Goal: Task Accomplishment & Management: Complete application form

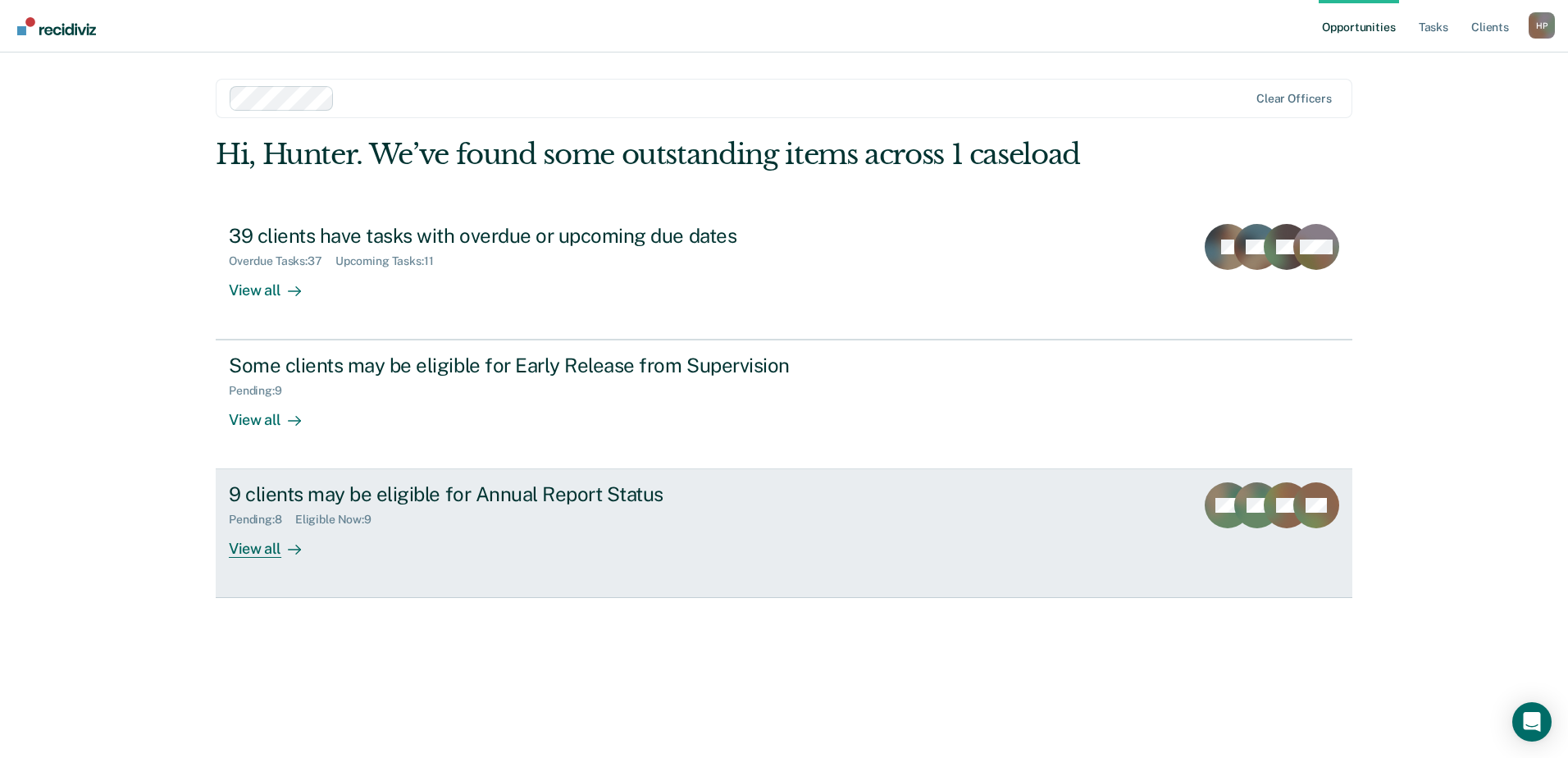
click at [490, 513] on div "Pending : 8 Eligible Now : 9" at bounding box center [517, 516] width 576 height 20
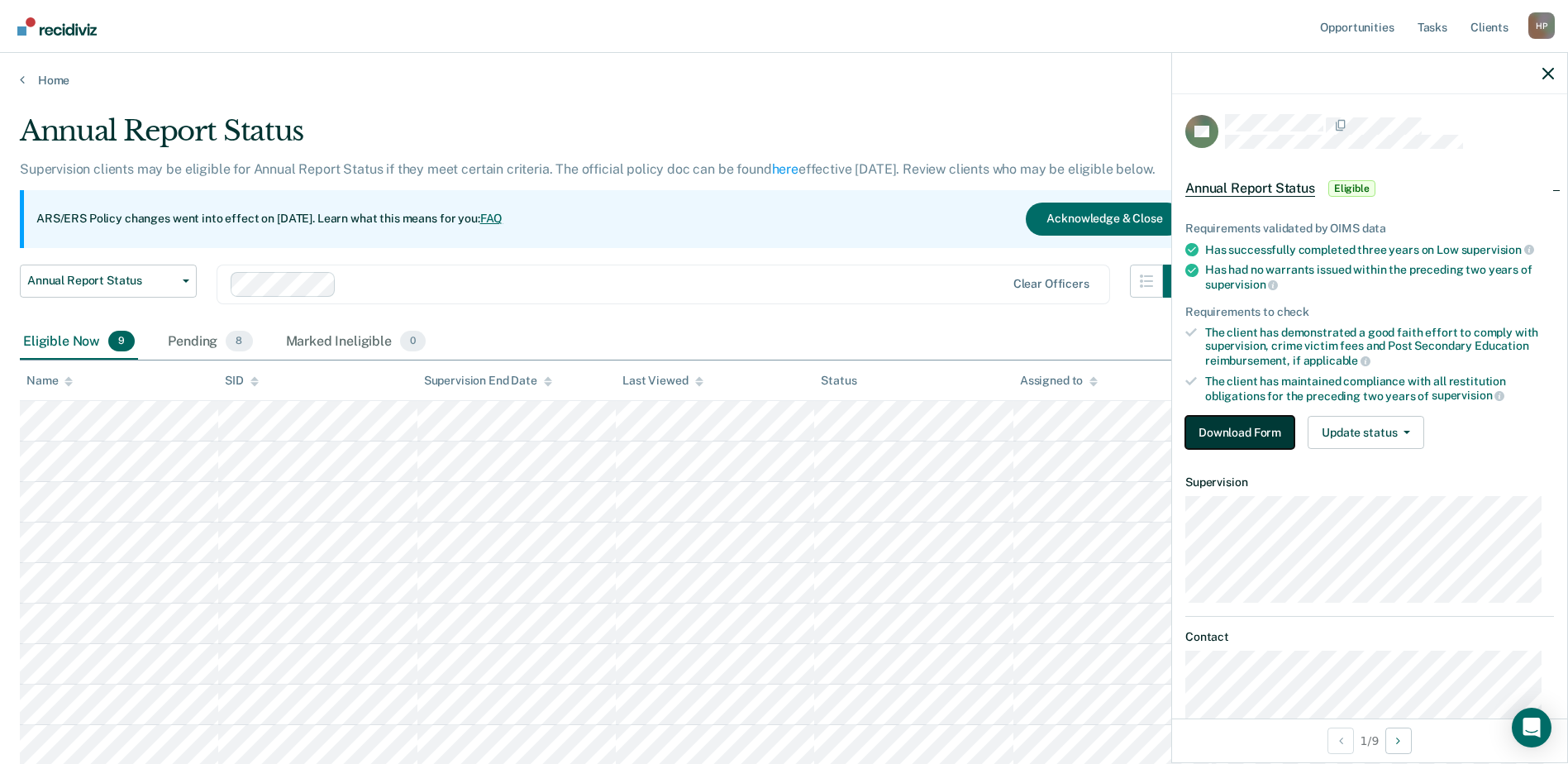
click at [1215, 429] on button "Download Form" at bounding box center [1239, 432] width 109 height 33
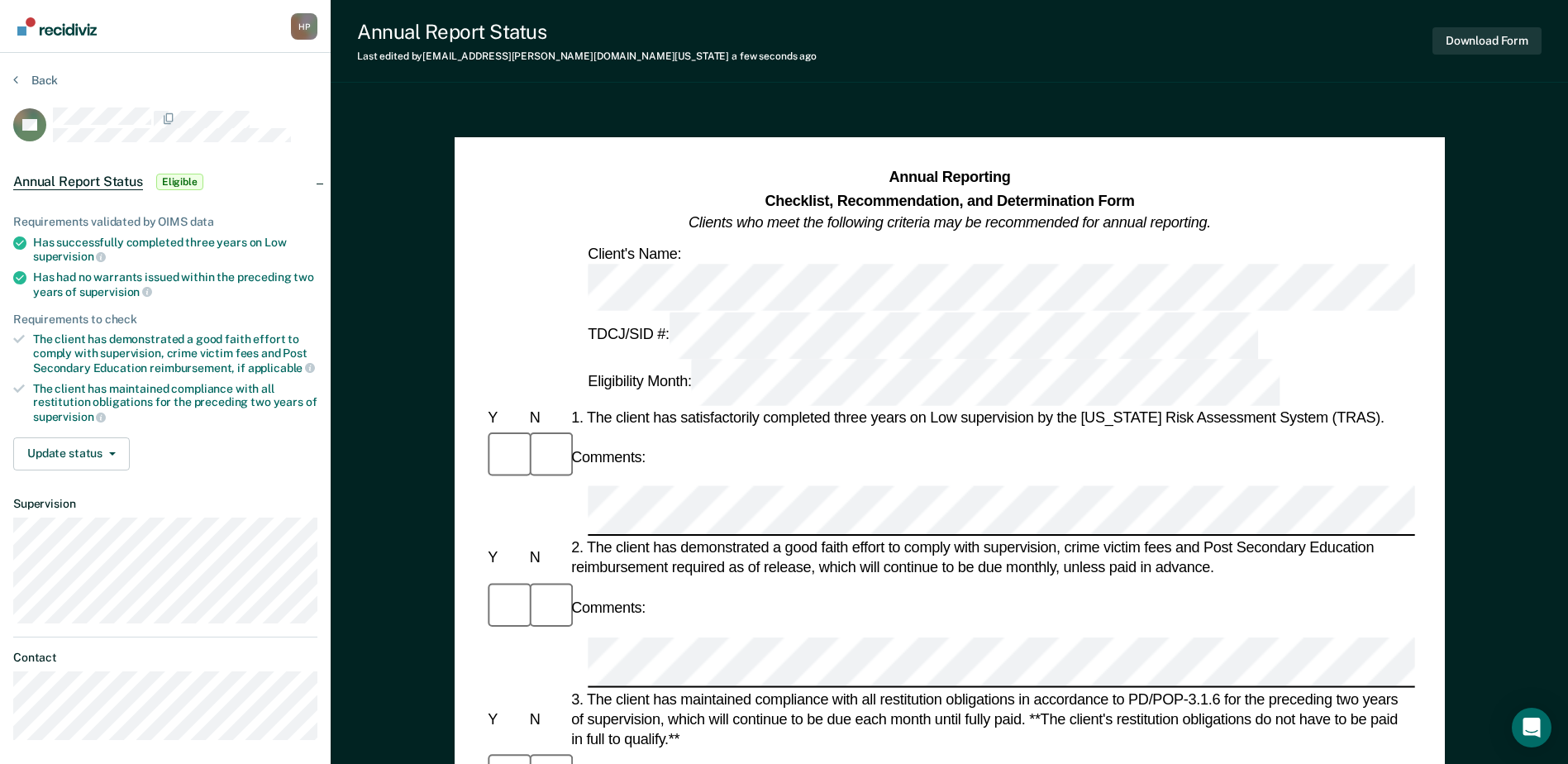
click at [718, 580] on div "Comments:" at bounding box center [948, 608] width 930 height 55
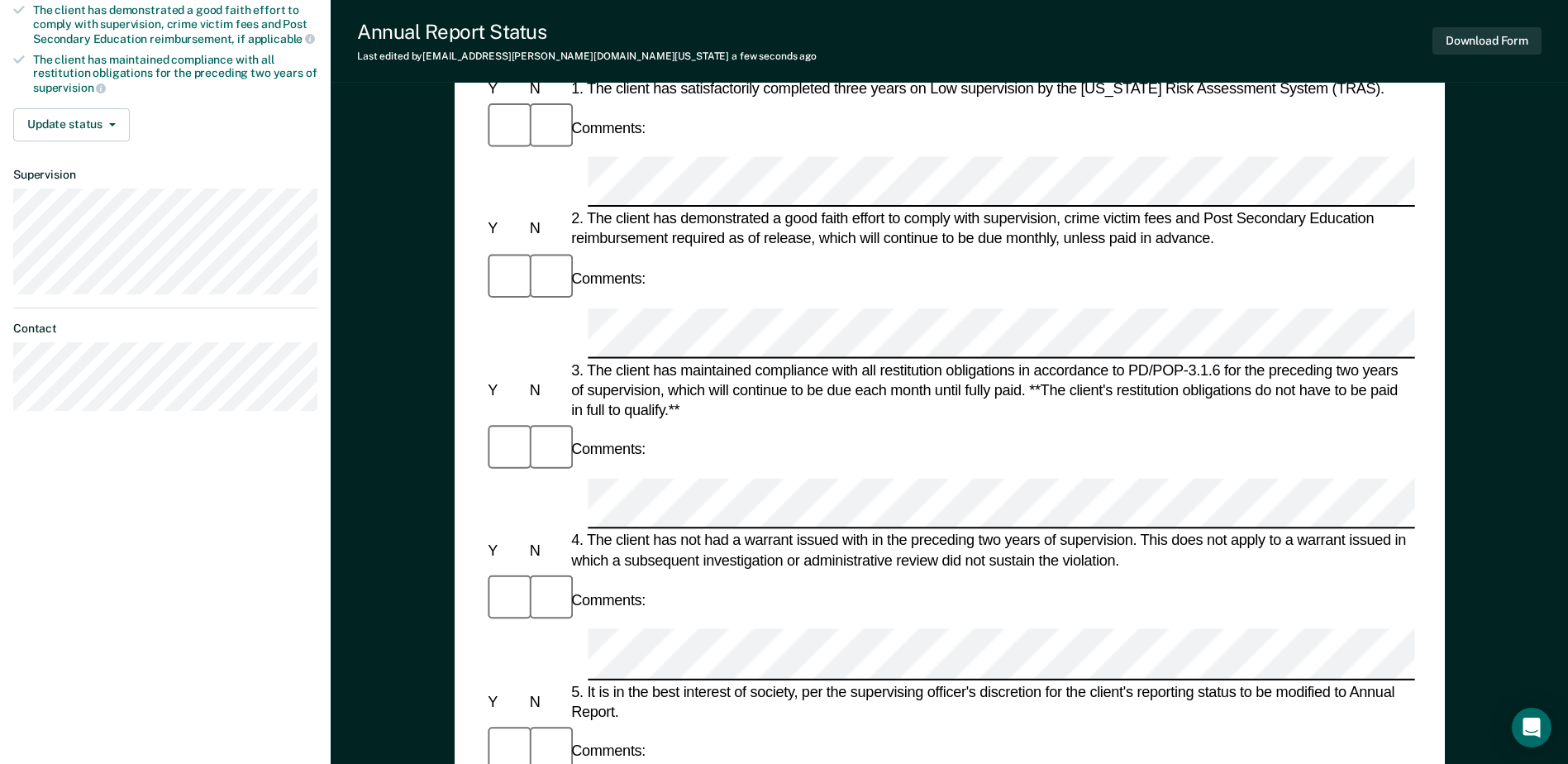
scroll to position [330, 0]
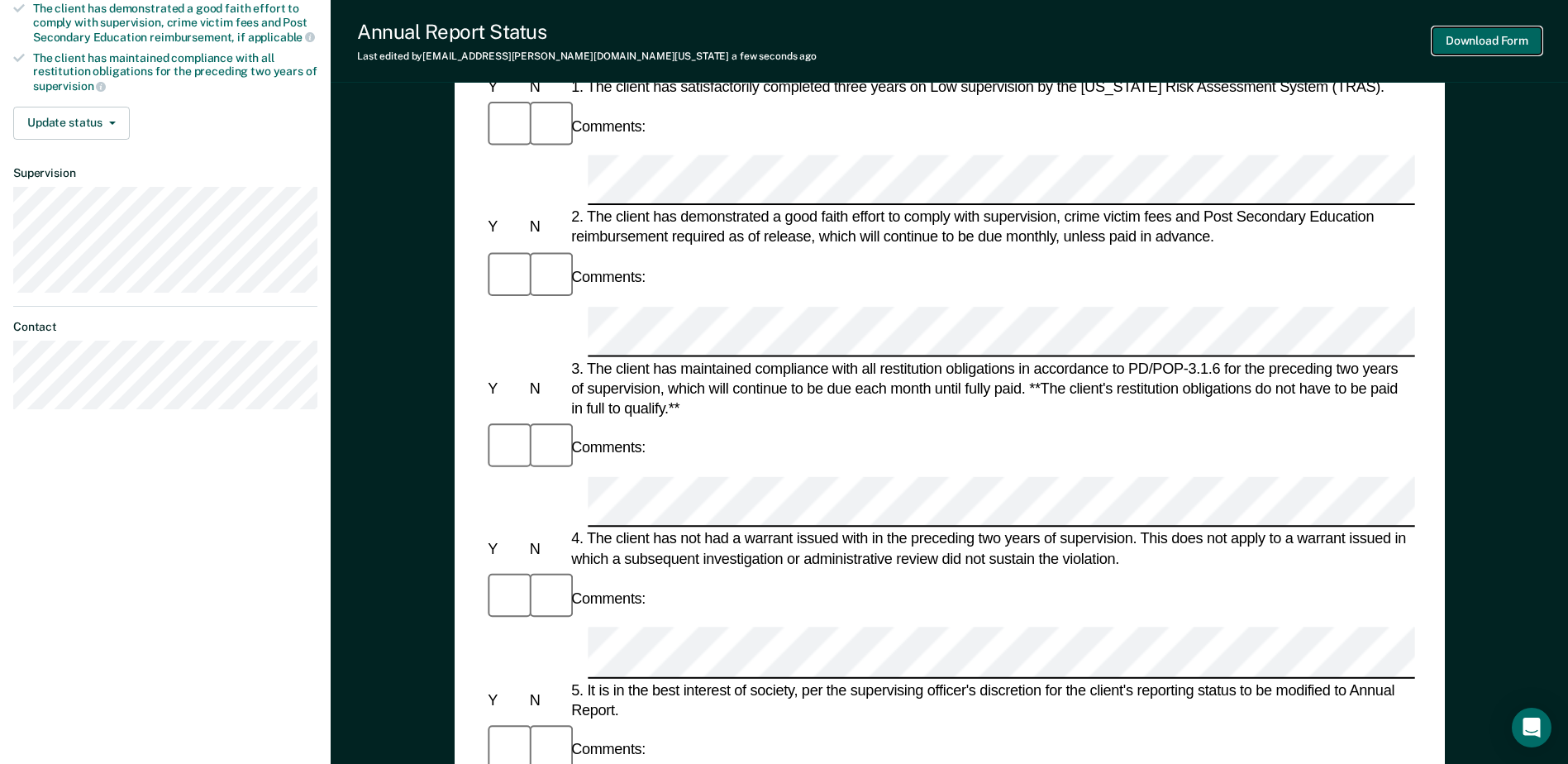
click at [1487, 27] on button "Download Form" at bounding box center [1487, 41] width 109 height 27
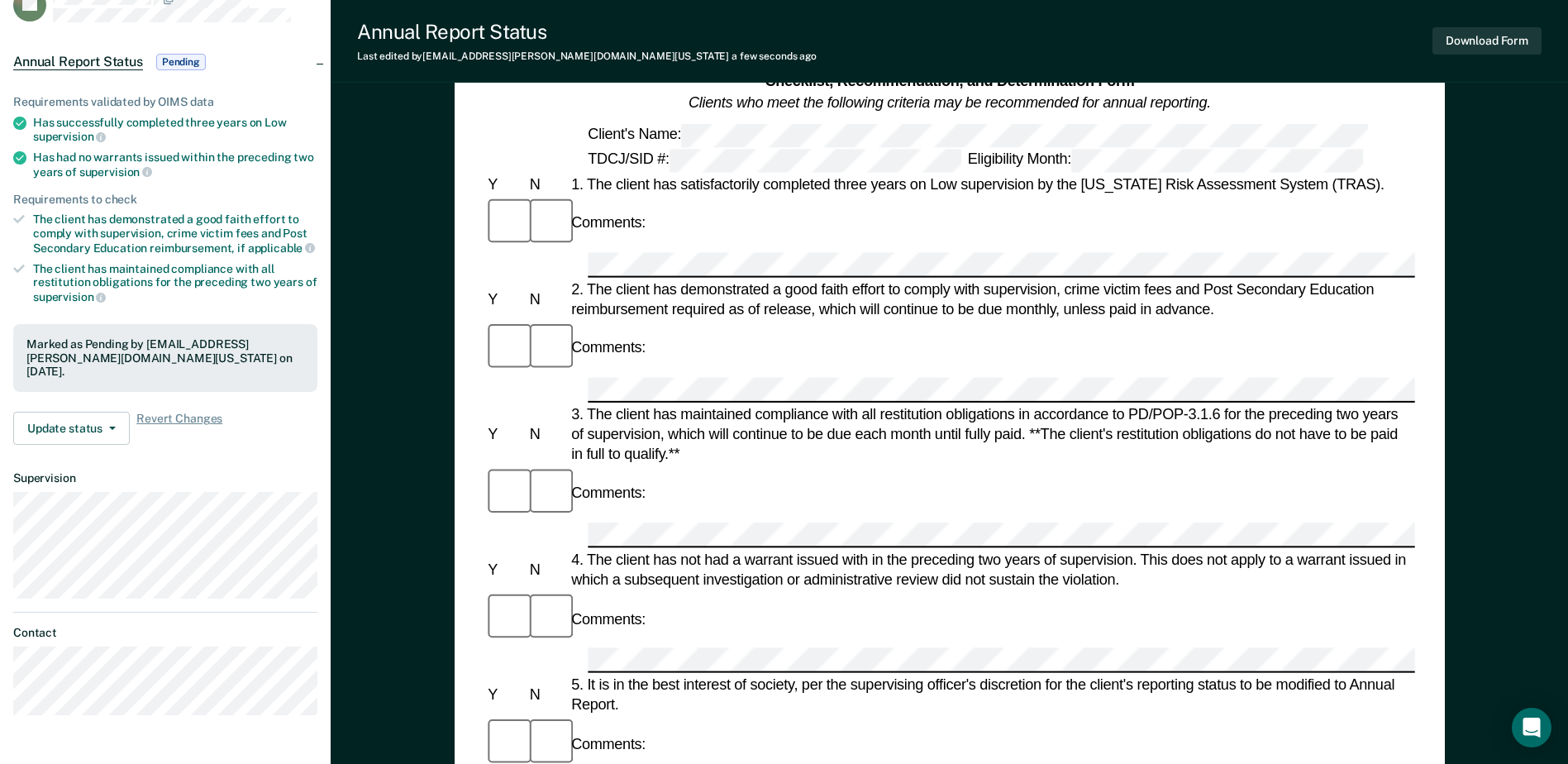
scroll to position [0, 0]
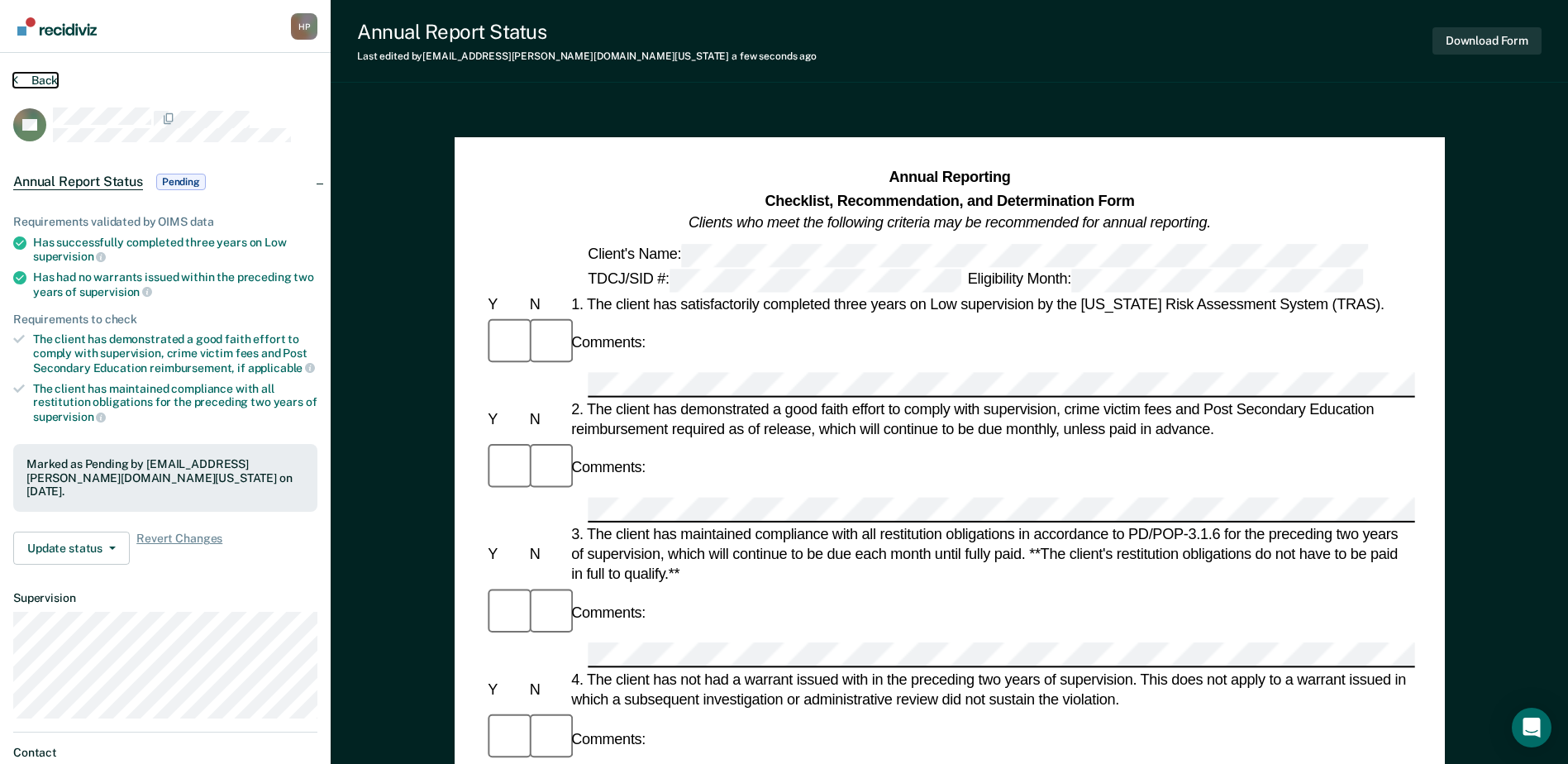
click at [44, 80] on button "Back" at bounding box center [35, 79] width 44 height 15
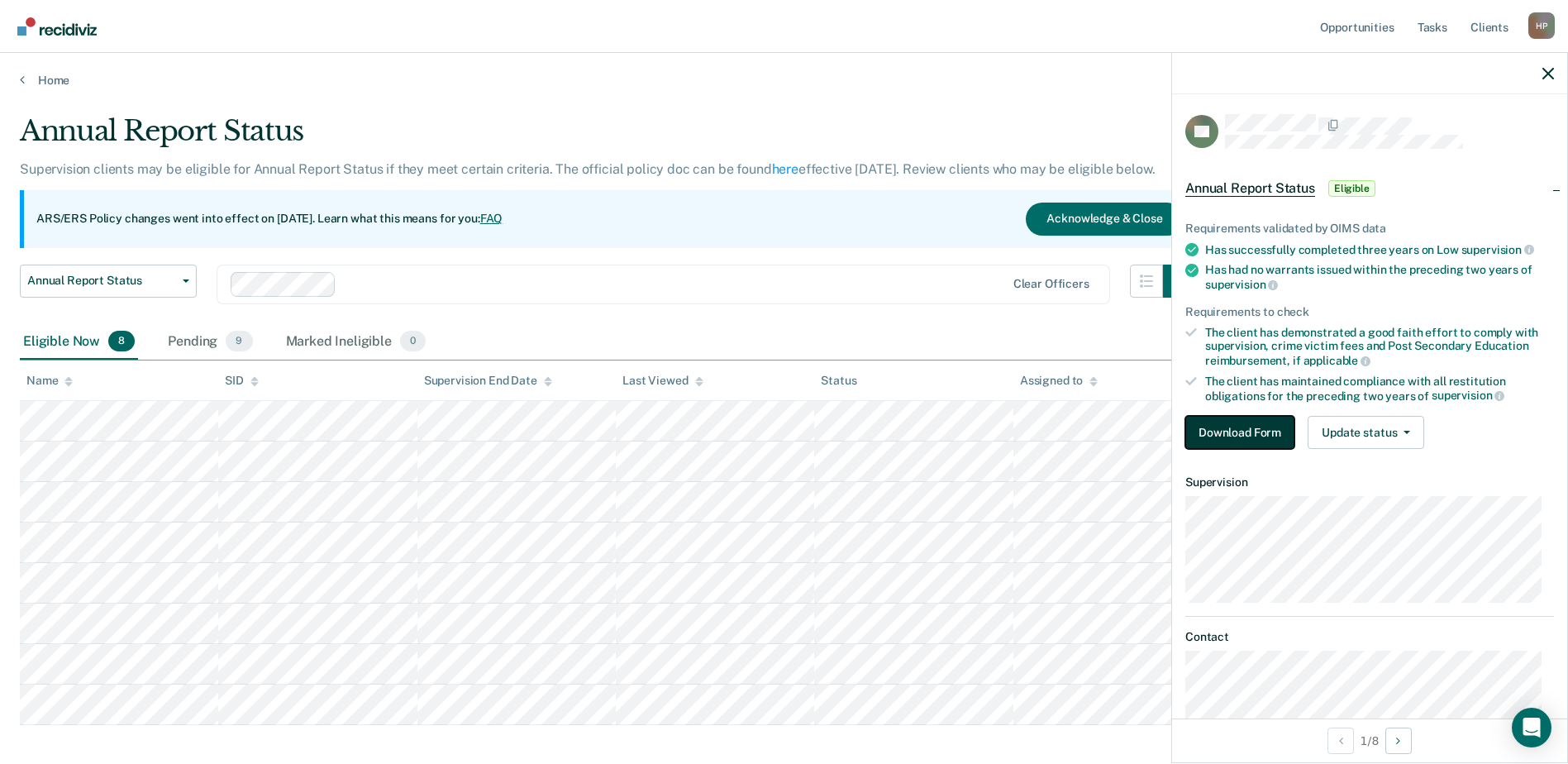
click at [1231, 433] on button "Download Form" at bounding box center [1239, 432] width 109 height 33
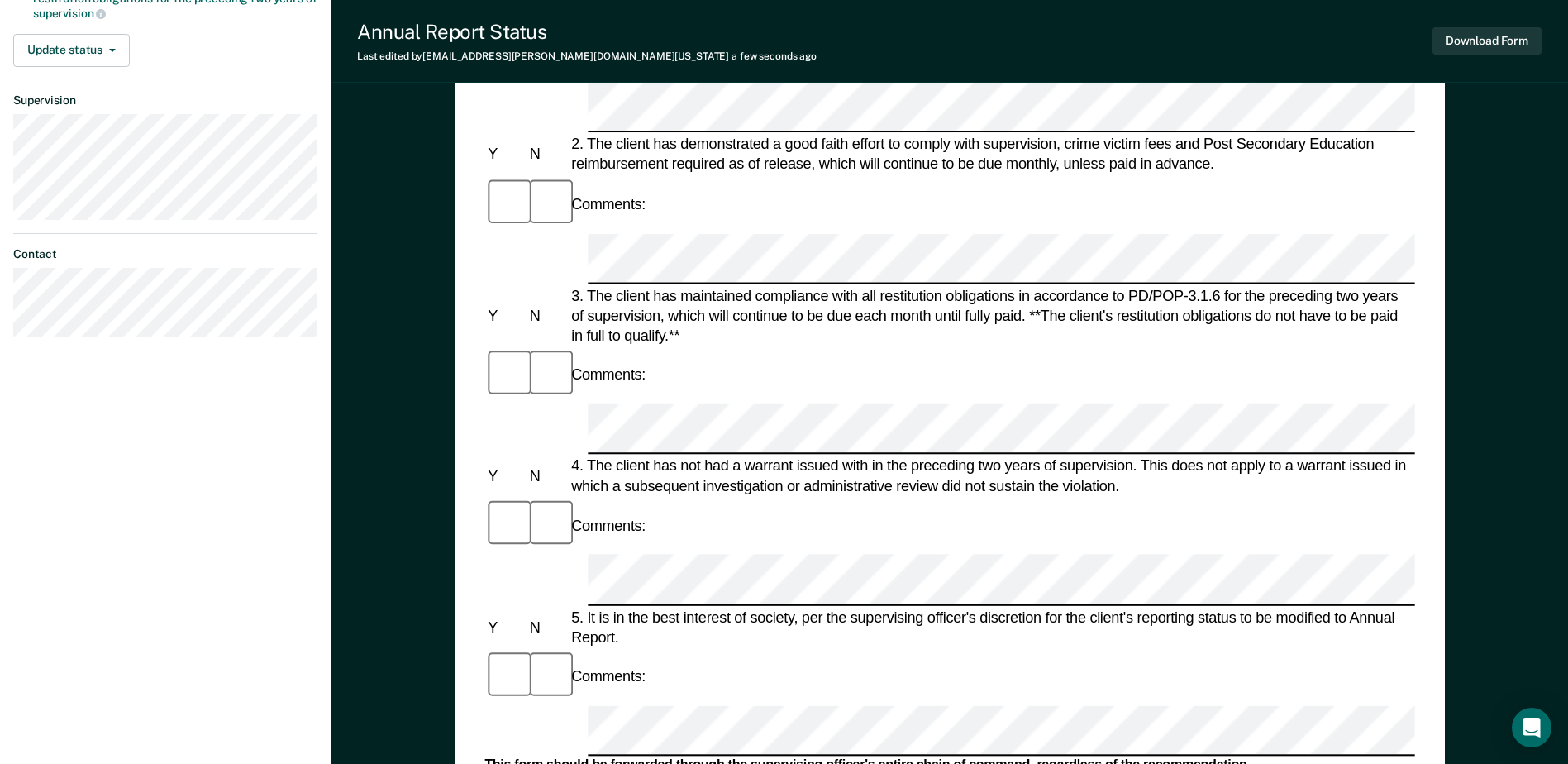
scroll to position [413, 0]
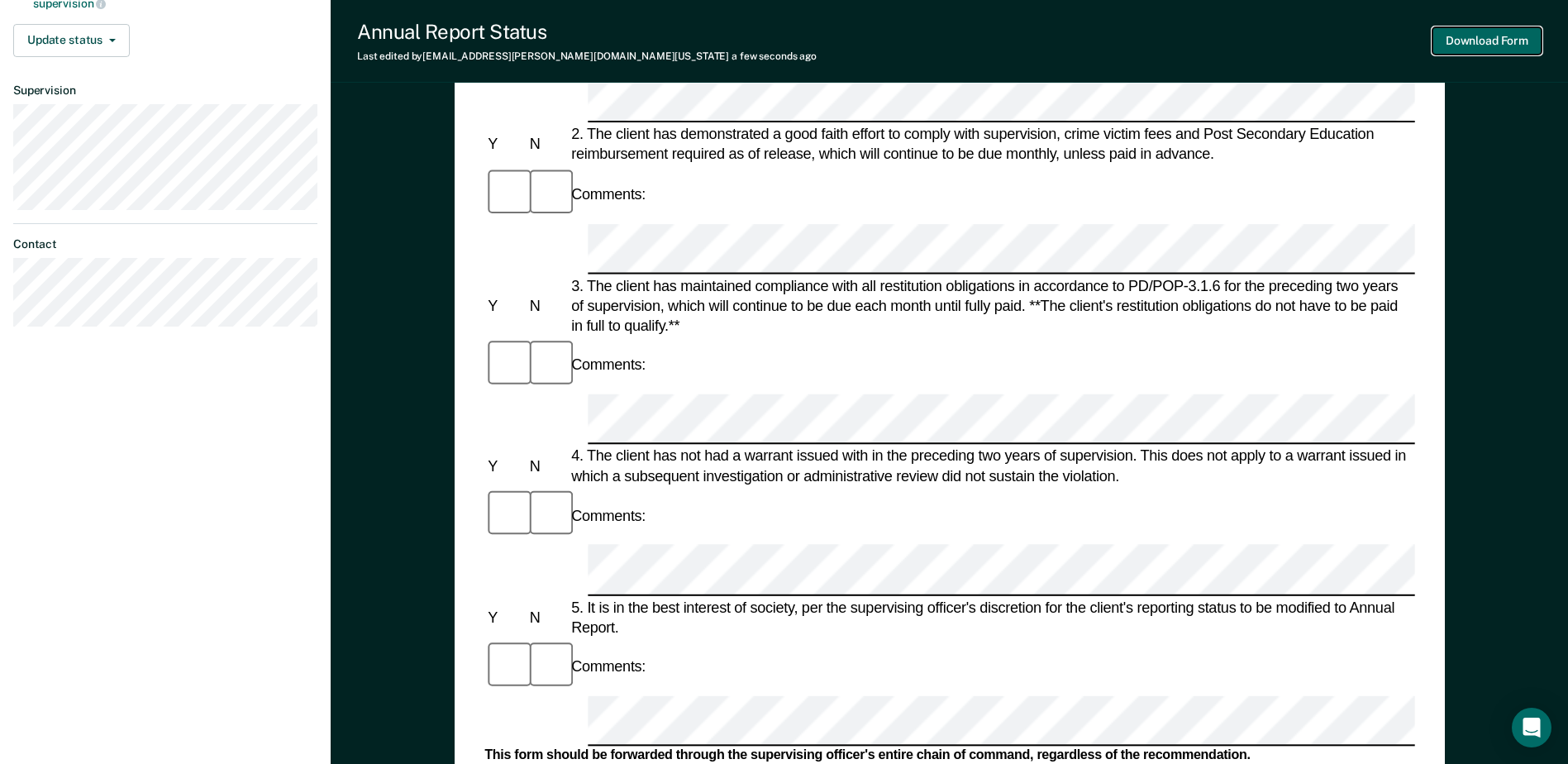
click at [1518, 49] on button "Download Form" at bounding box center [1487, 41] width 109 height 27
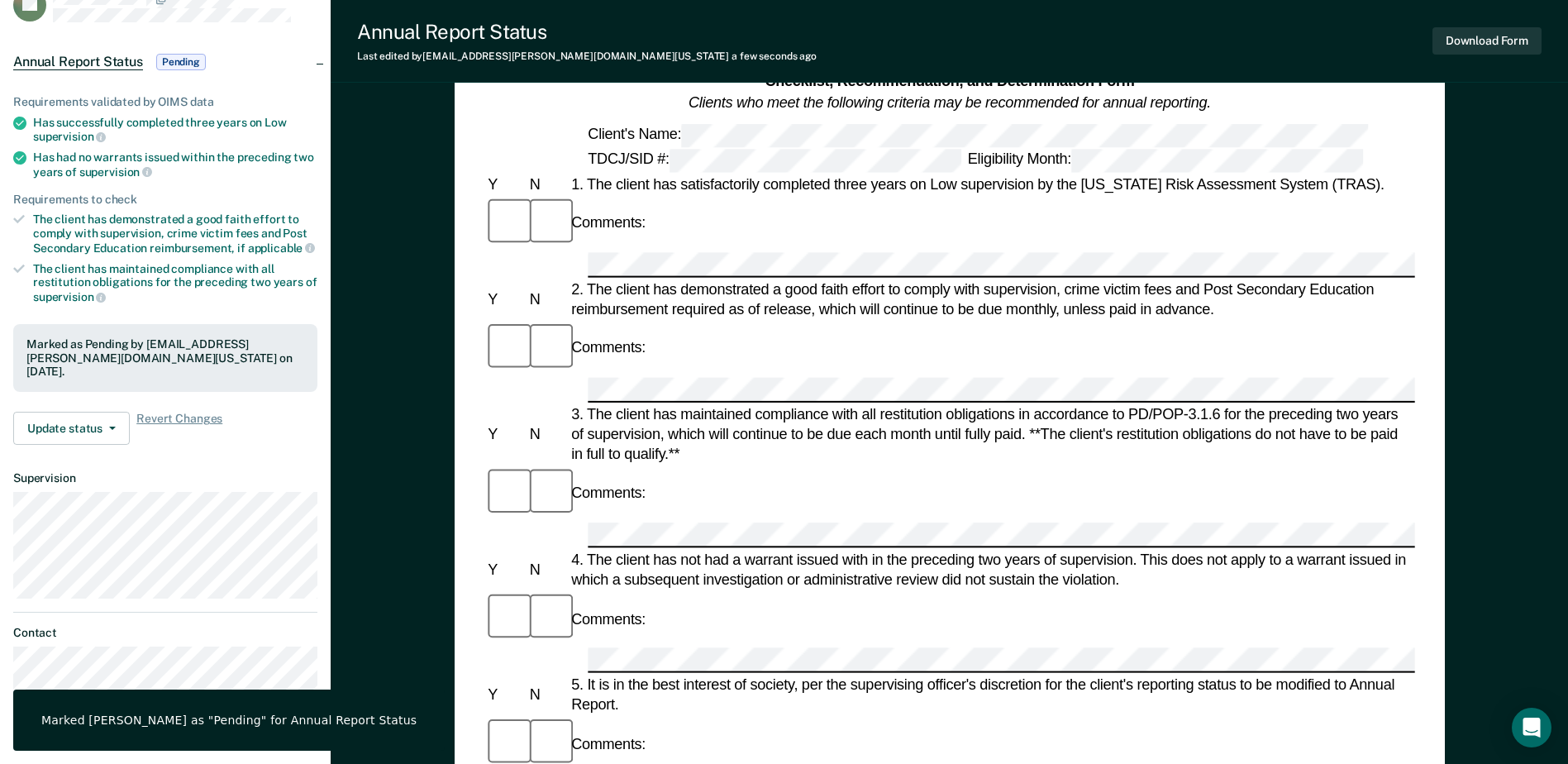
scroll to position [0, 0]
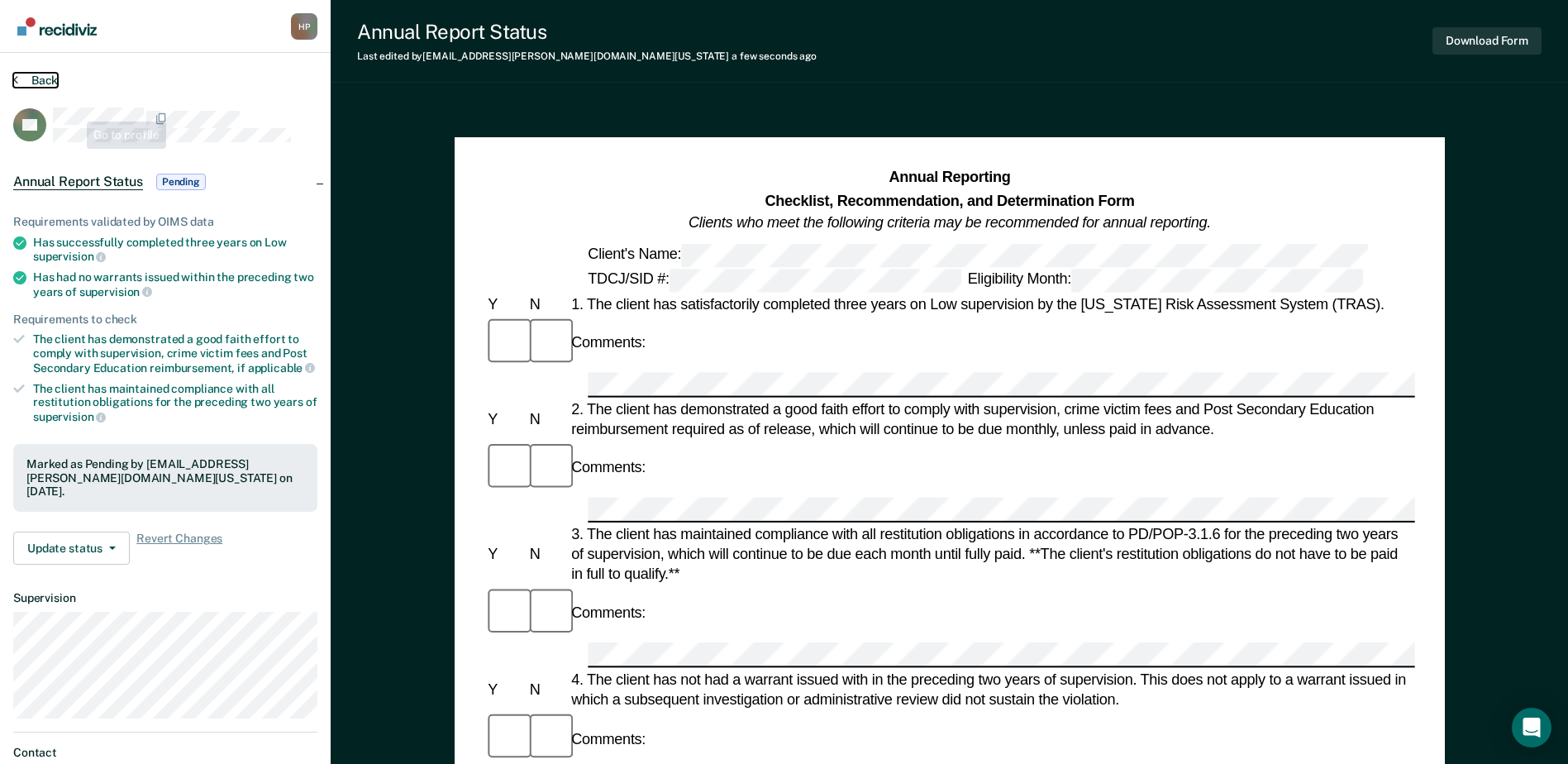
click at [47, 73] on button "Back" at bounding box center [35, 79] width 44 height 15
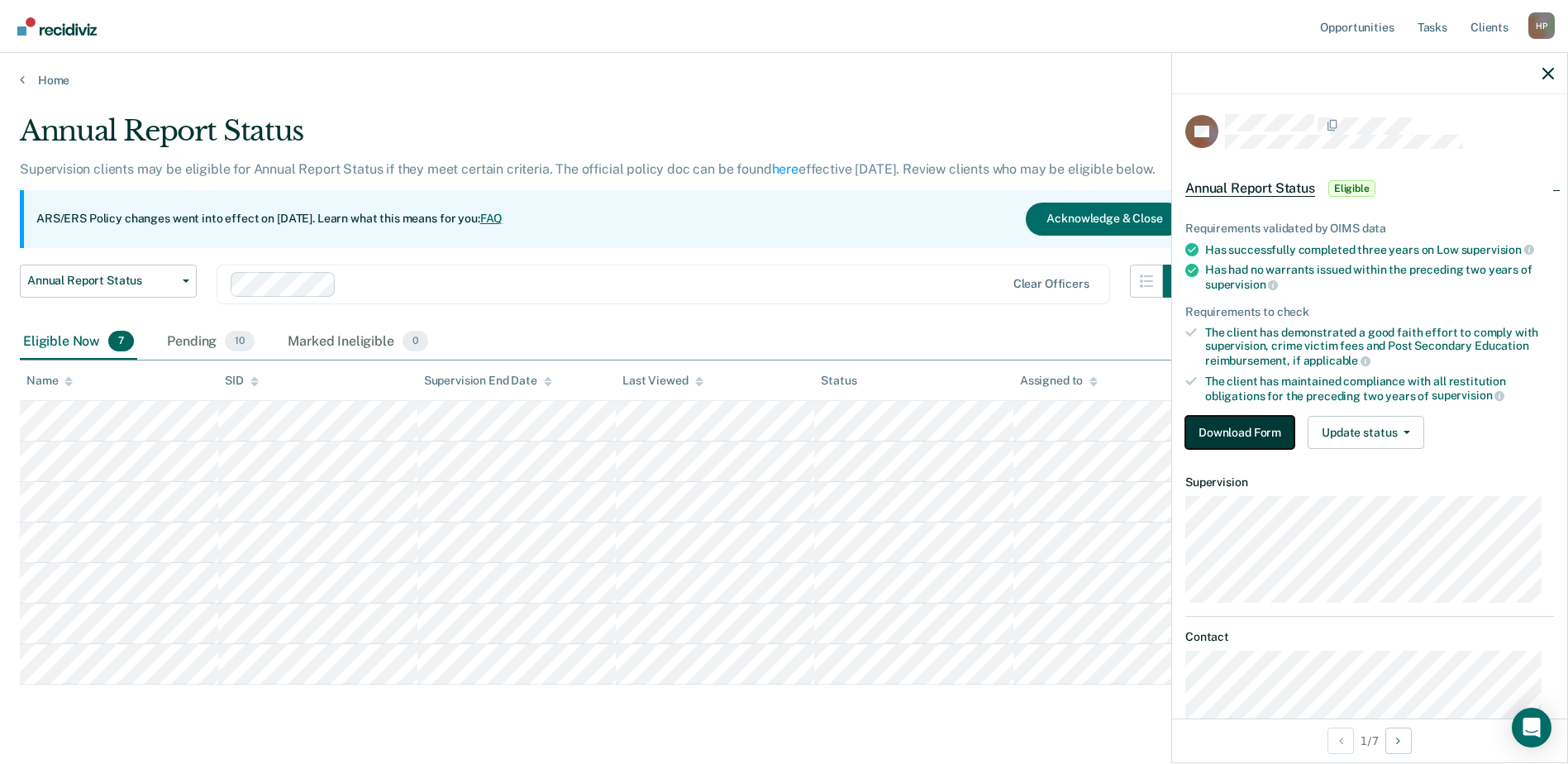
click at [1257, 439] on button "Download Form" at bounding box center [1239, 432] width 109 height 33
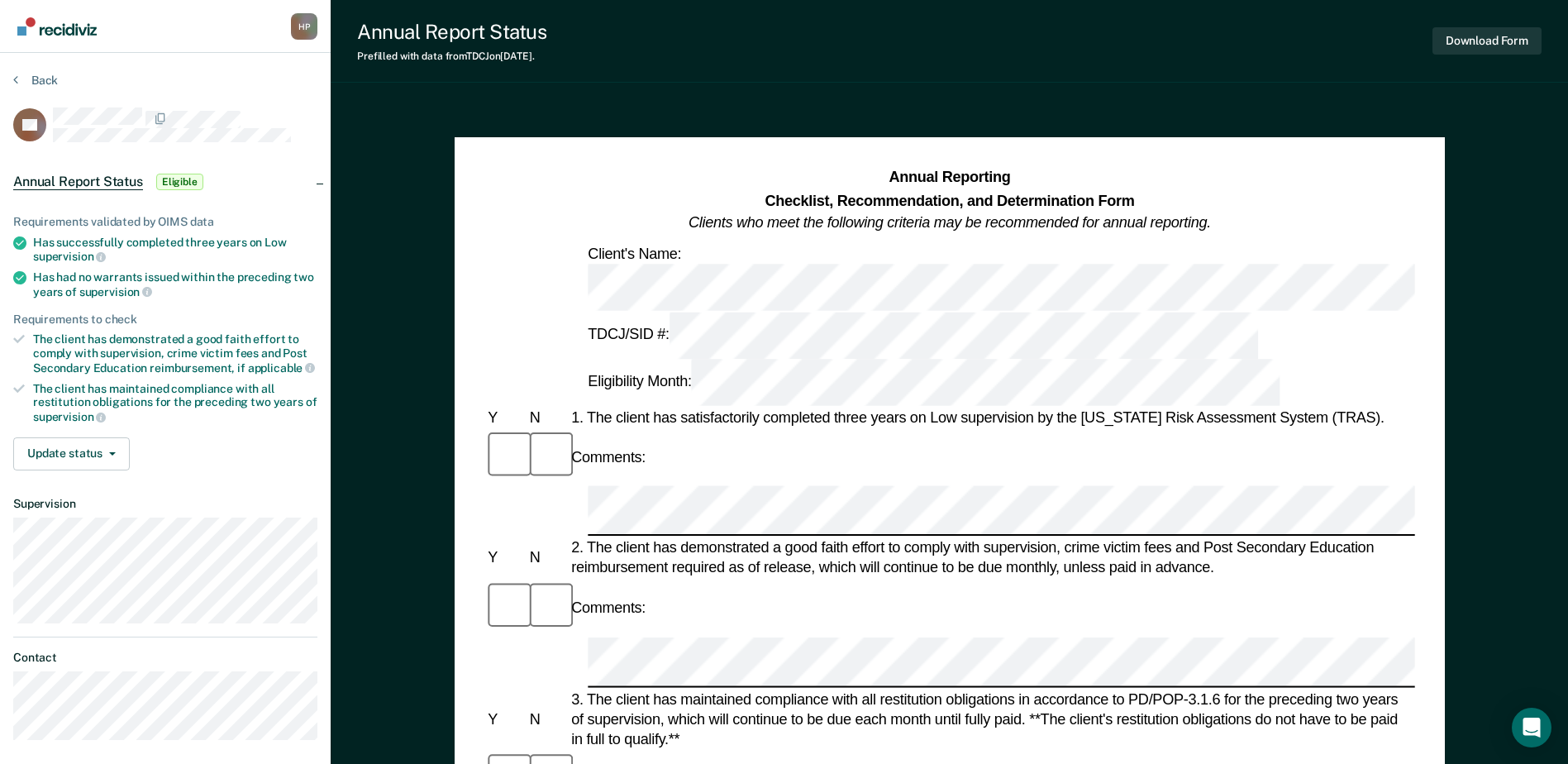
click at [674, 429] on div "Comments:" at bounding box center [948, 456] width 930 height 55
click at [35, 85] on button "Back" at bounding box center [35, 79] width 44 height 15
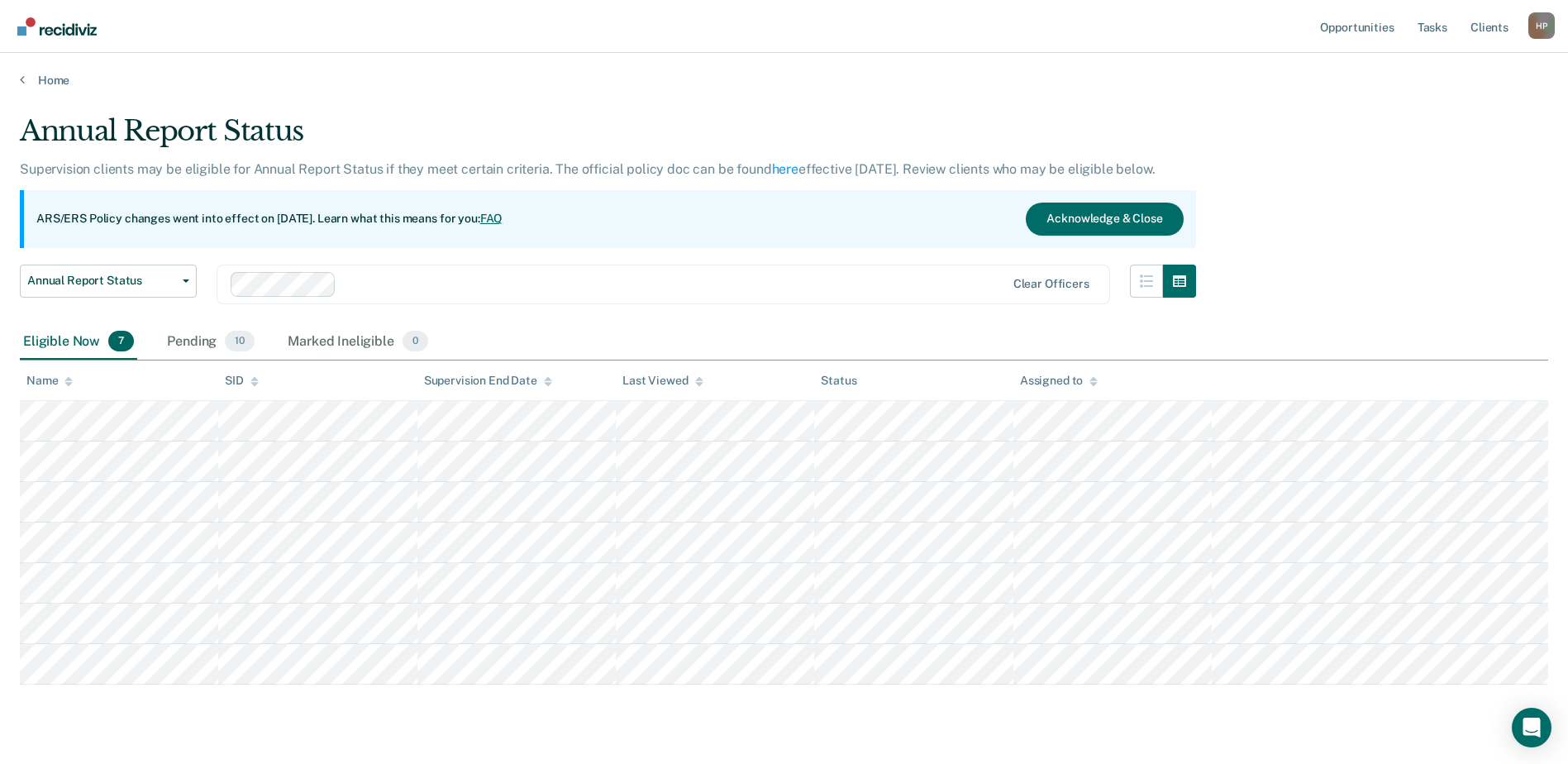
click at [1477, 262] on div "Annual Report Status Supervision clients may be eligible for Annual Report Stat…" at bounding box center [784, 397] width 1528 height 565
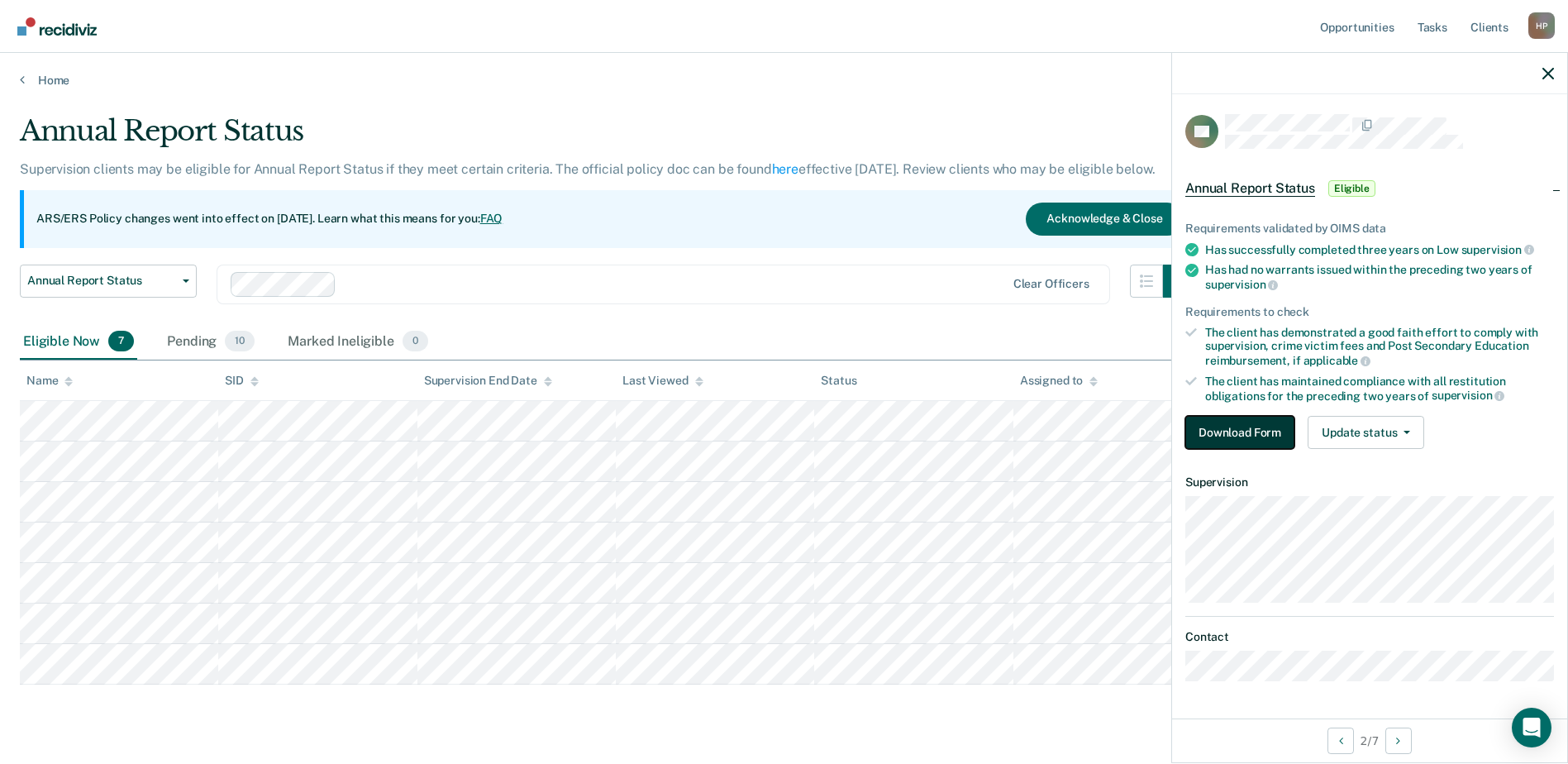
click at [1226, 428] on button "Download Form" at bounding box center [1239, 432] width 109 height 33
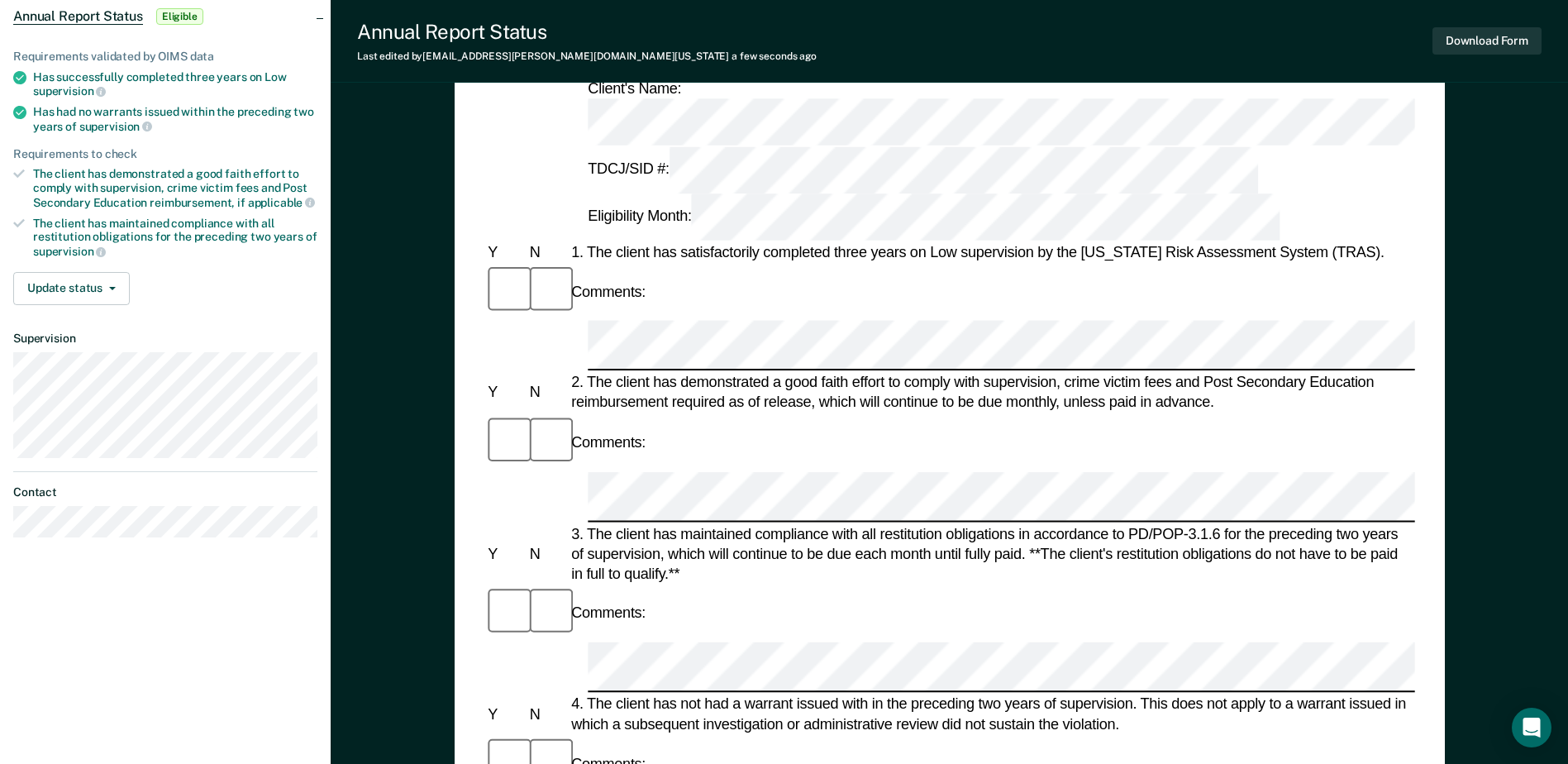
scroll to position [413, 0]
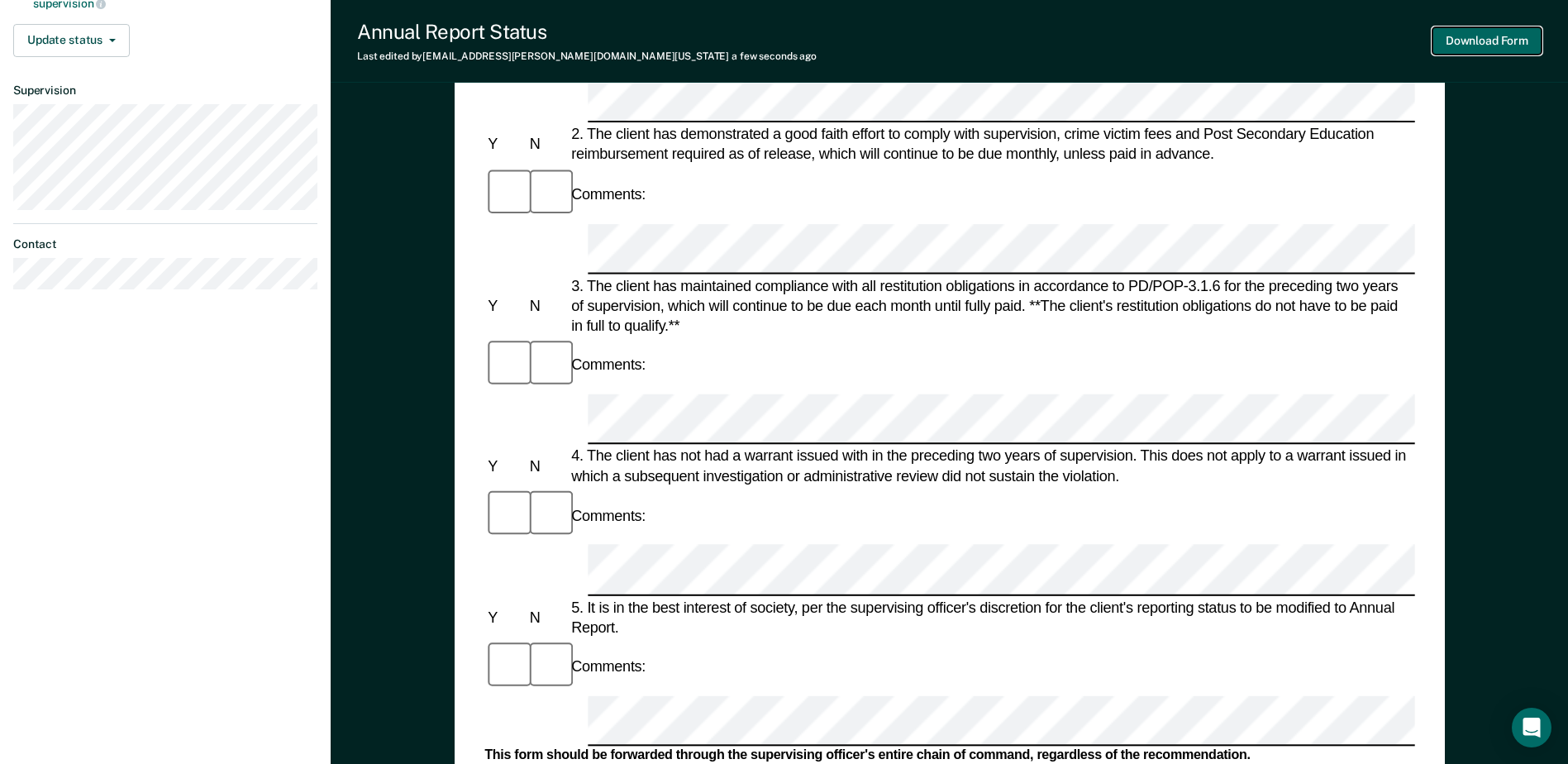
click at [1495, 45] on button "Download Form" at bounding box center [1487, 41] width 109 height 27
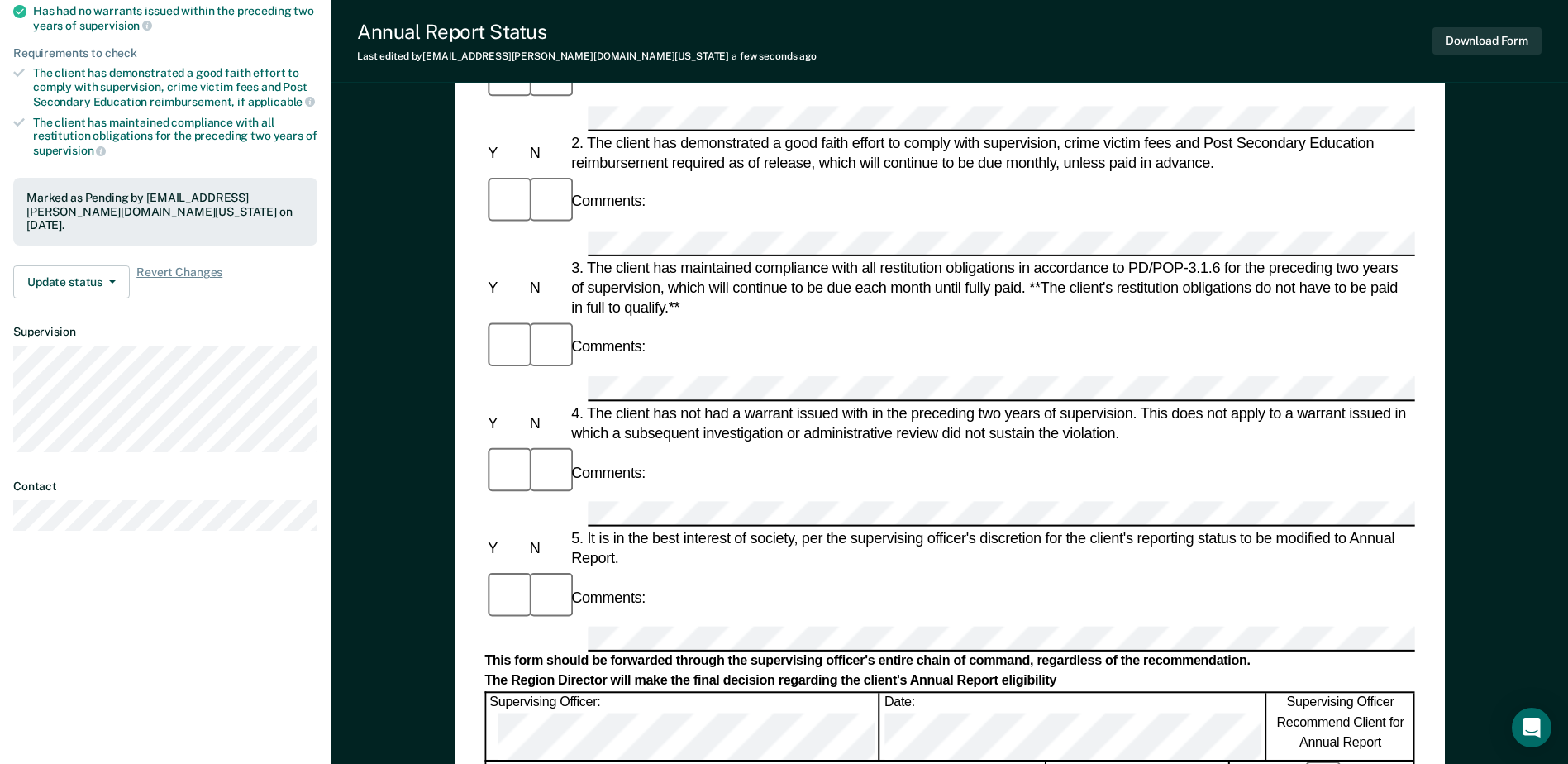
scroll to position [0, 0]
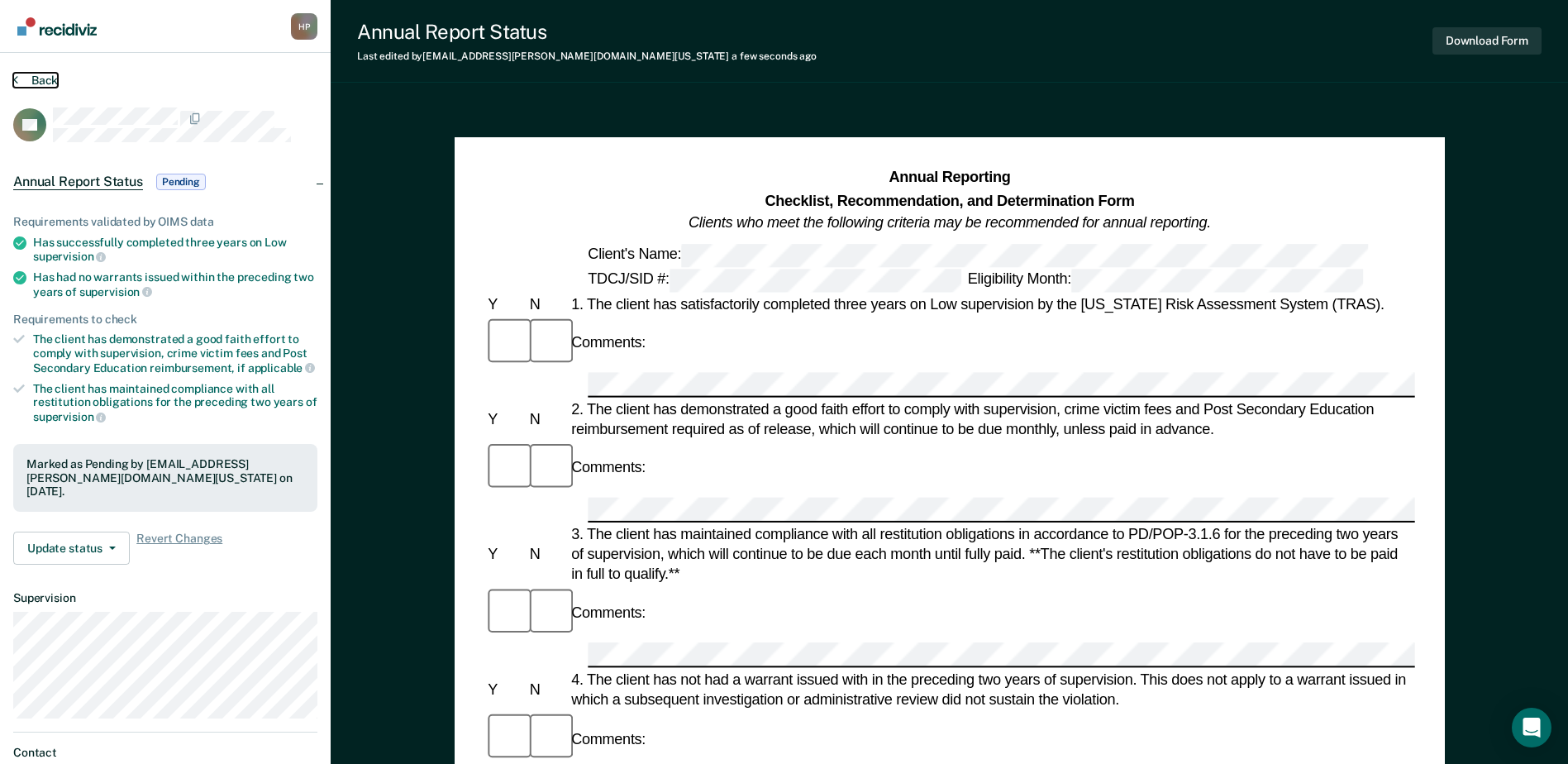
click at [32, 78] on button "Back" at bounding box center [35, 79] width 44 height 15
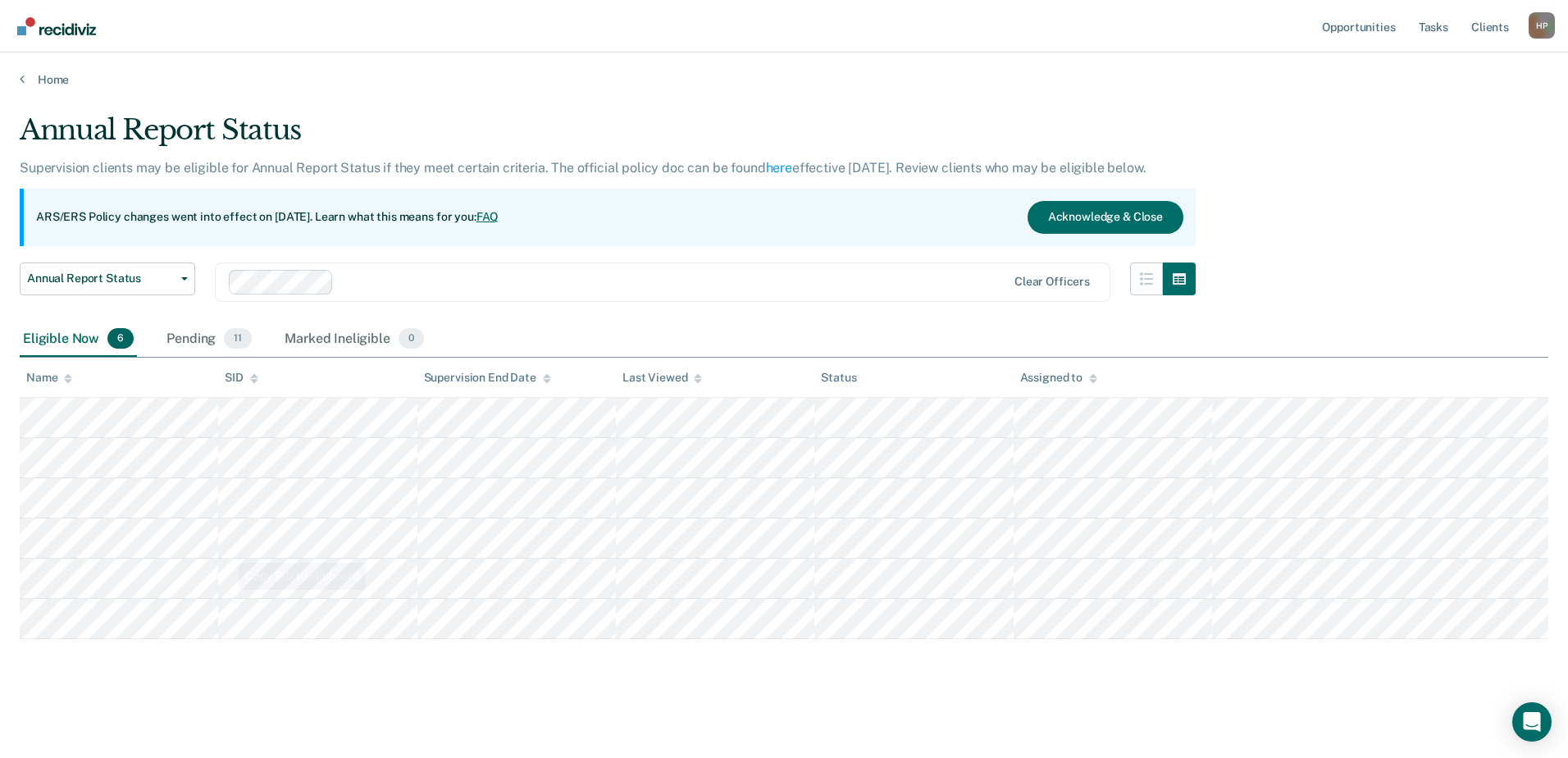
drag, startPoint x: 216, startPoint y: 709, endPoint x: 218, endPoint y: 731, distance: 22.1
drag, startPoint x: 218, startPoint y: 731, endPoint x: 628, endPoint y: 671, distance: 414.4
click at [628, 671] on div "Annual Report Status Supervision clients may be eligible for Annual Report Stat…" at bounding box center [784, 401] width 1529 height 574
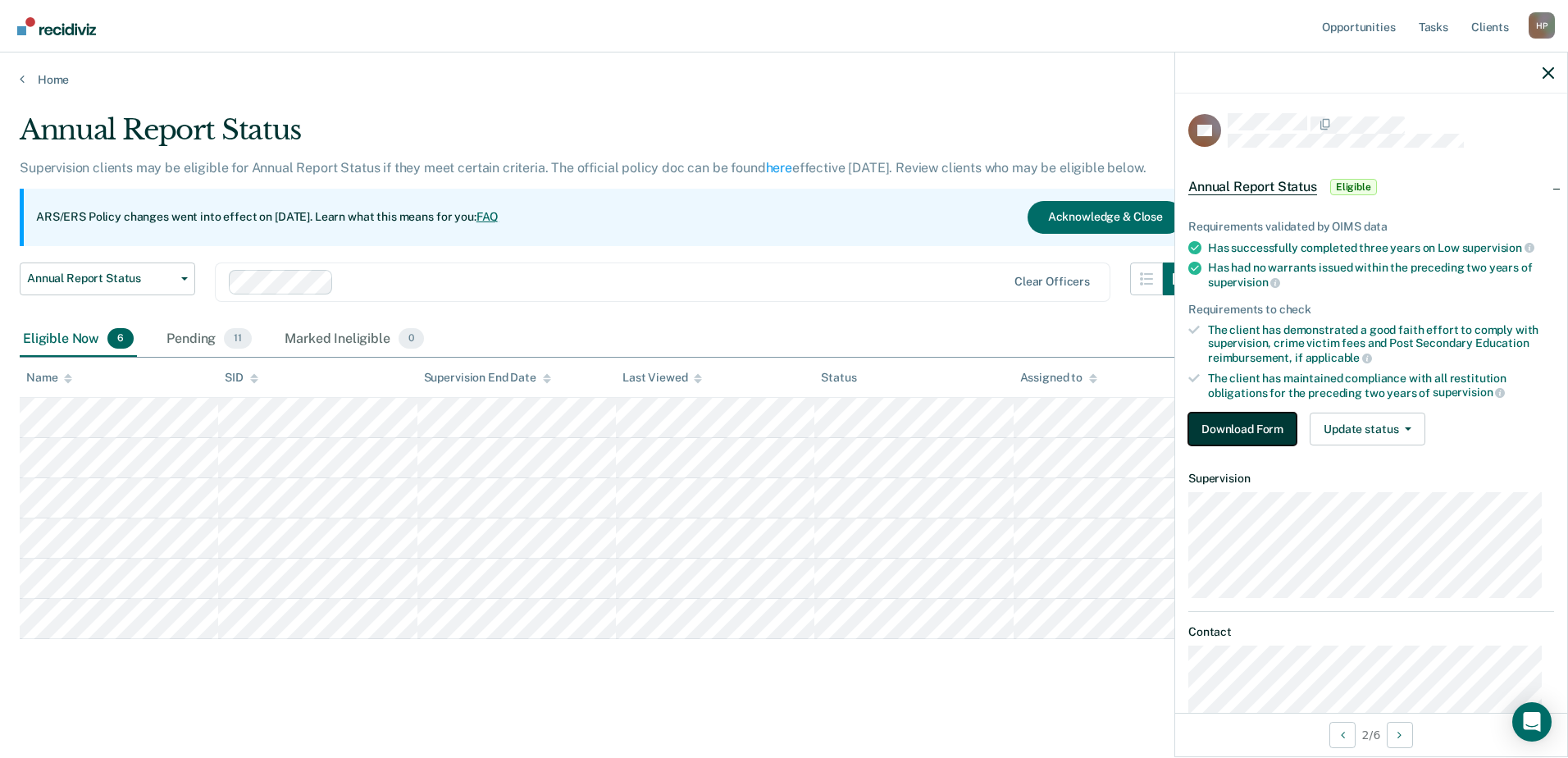
click at [1259, 434] on button "Download Form" at bounding box center [1243, 429] width 108 height 33
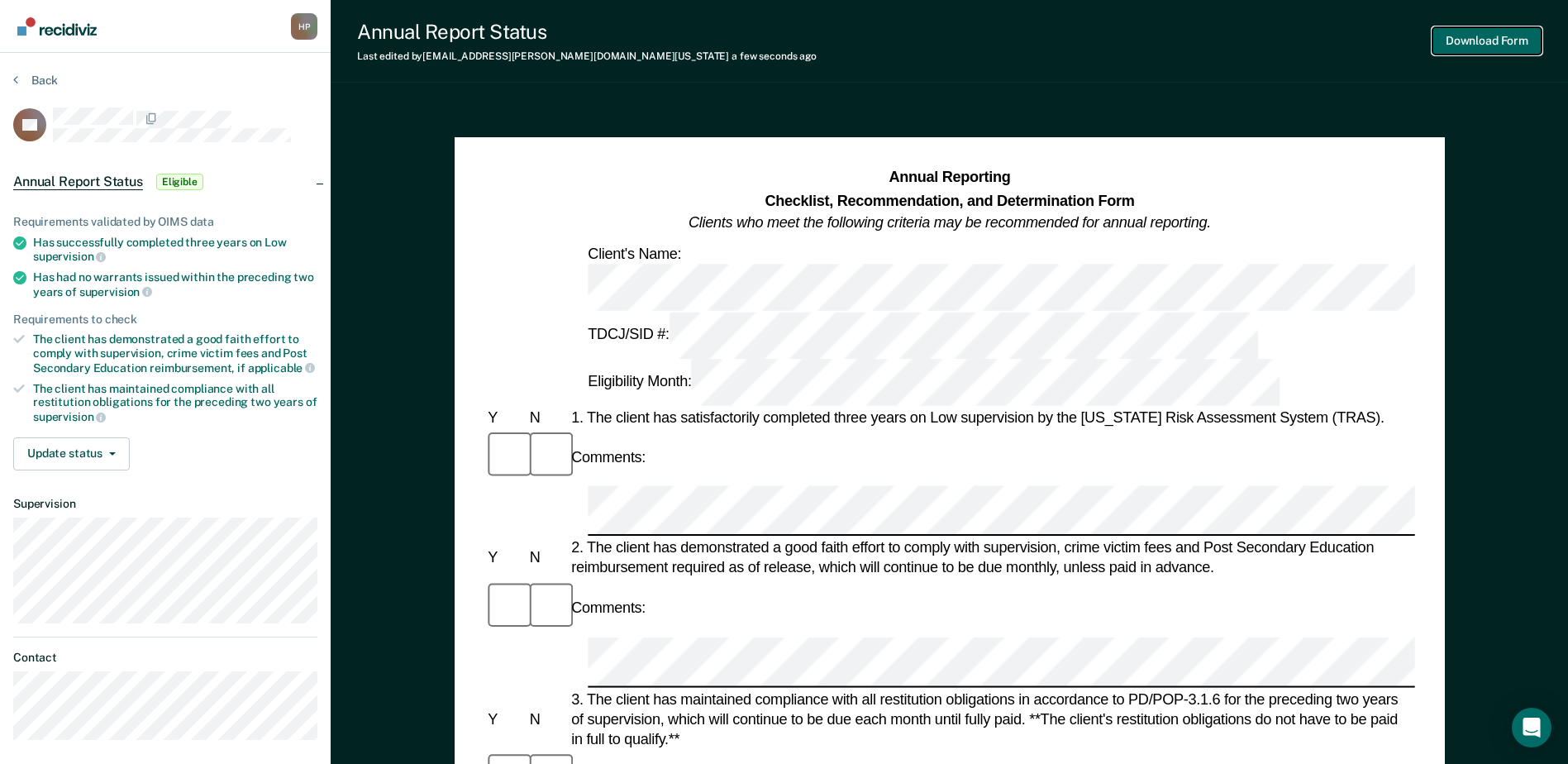
click at [1453, 41] on button "Download Form" at bounding box center [1487, 41] width 109 height 27
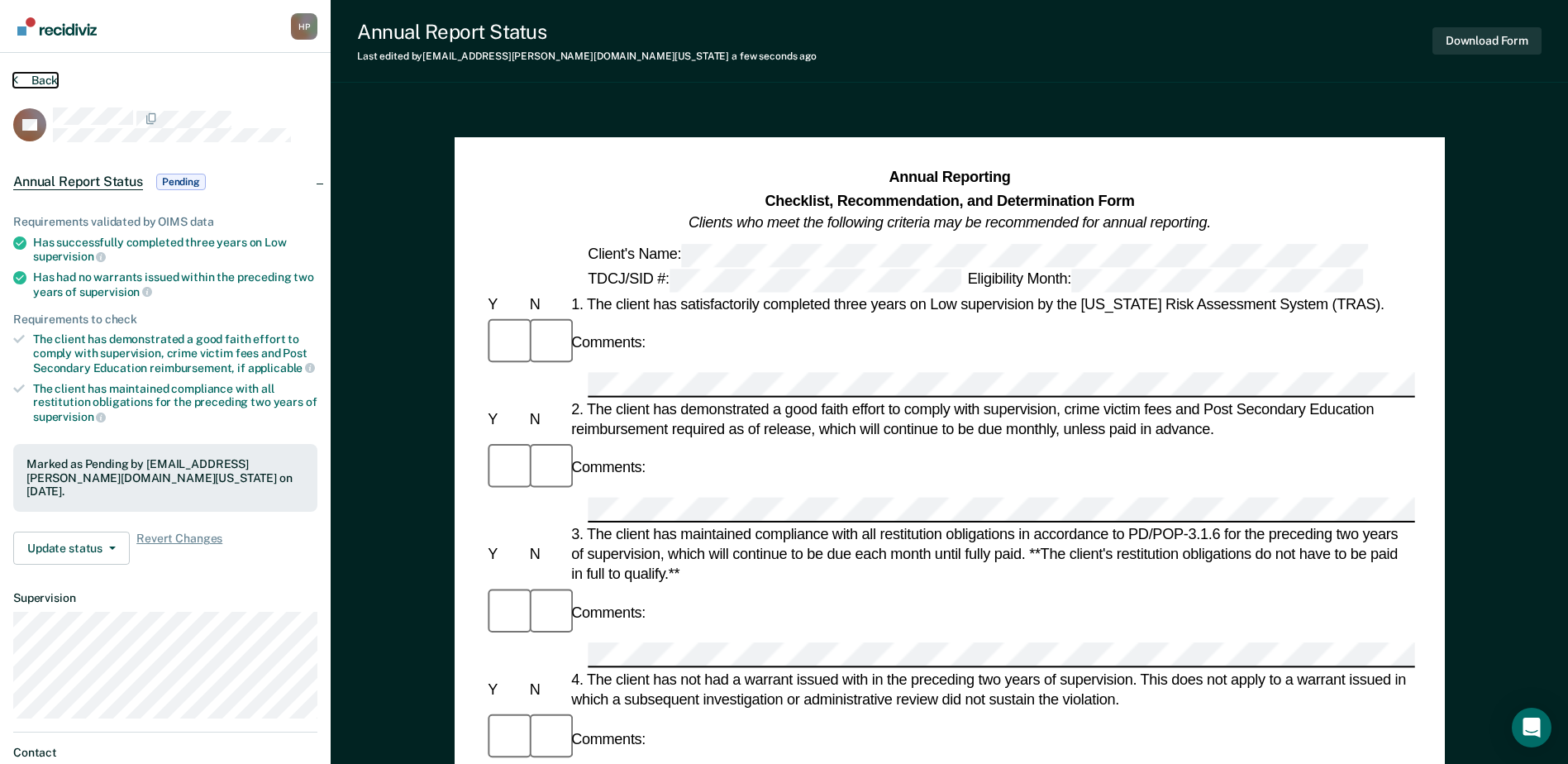
click at [38, 76] on button "Back" at bounding box center [35, 79] width 44 height 15
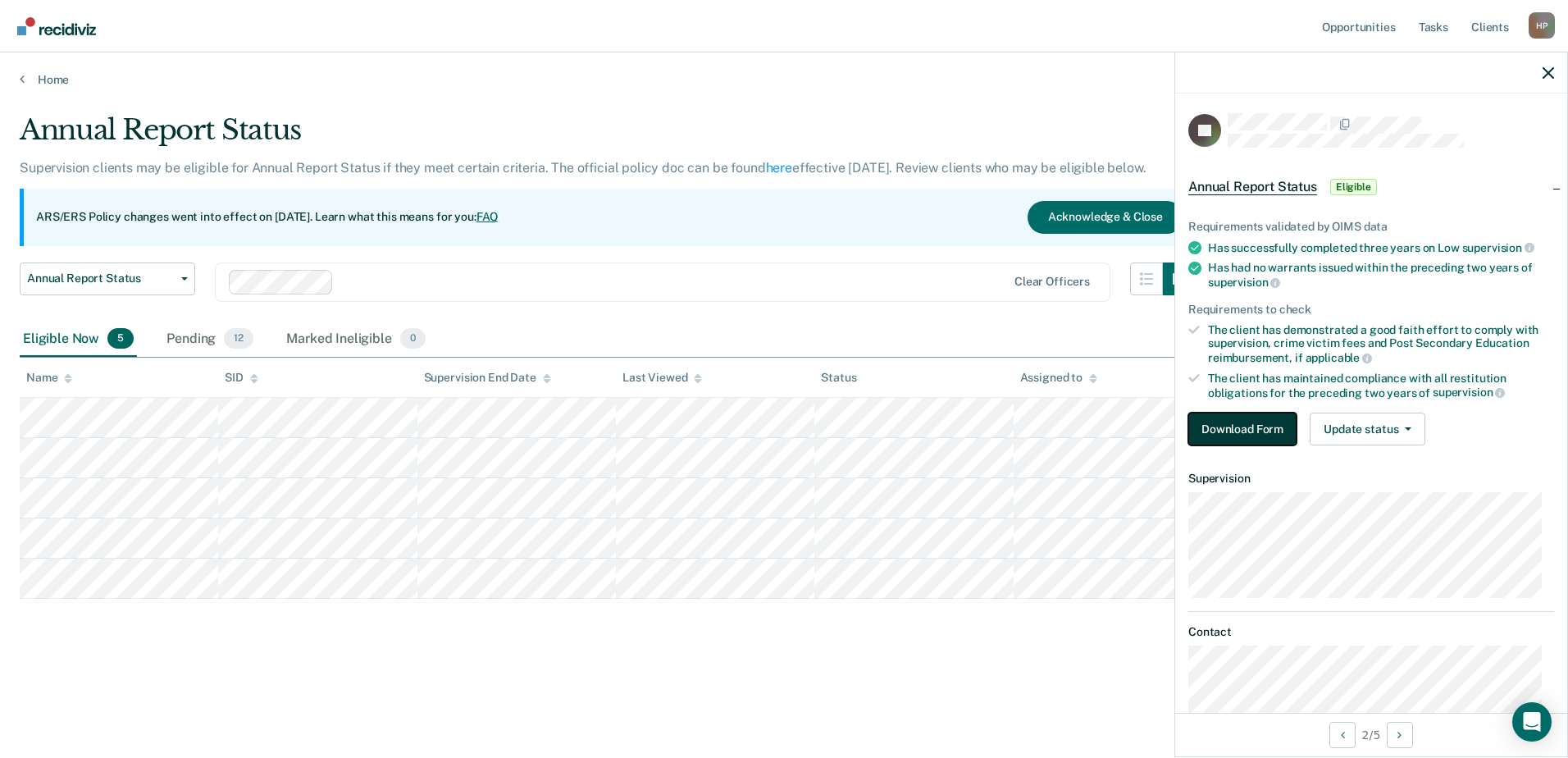
click at [1238, 434] on button "Download Form" at bounding box center [1243, 429] width 108 height 33
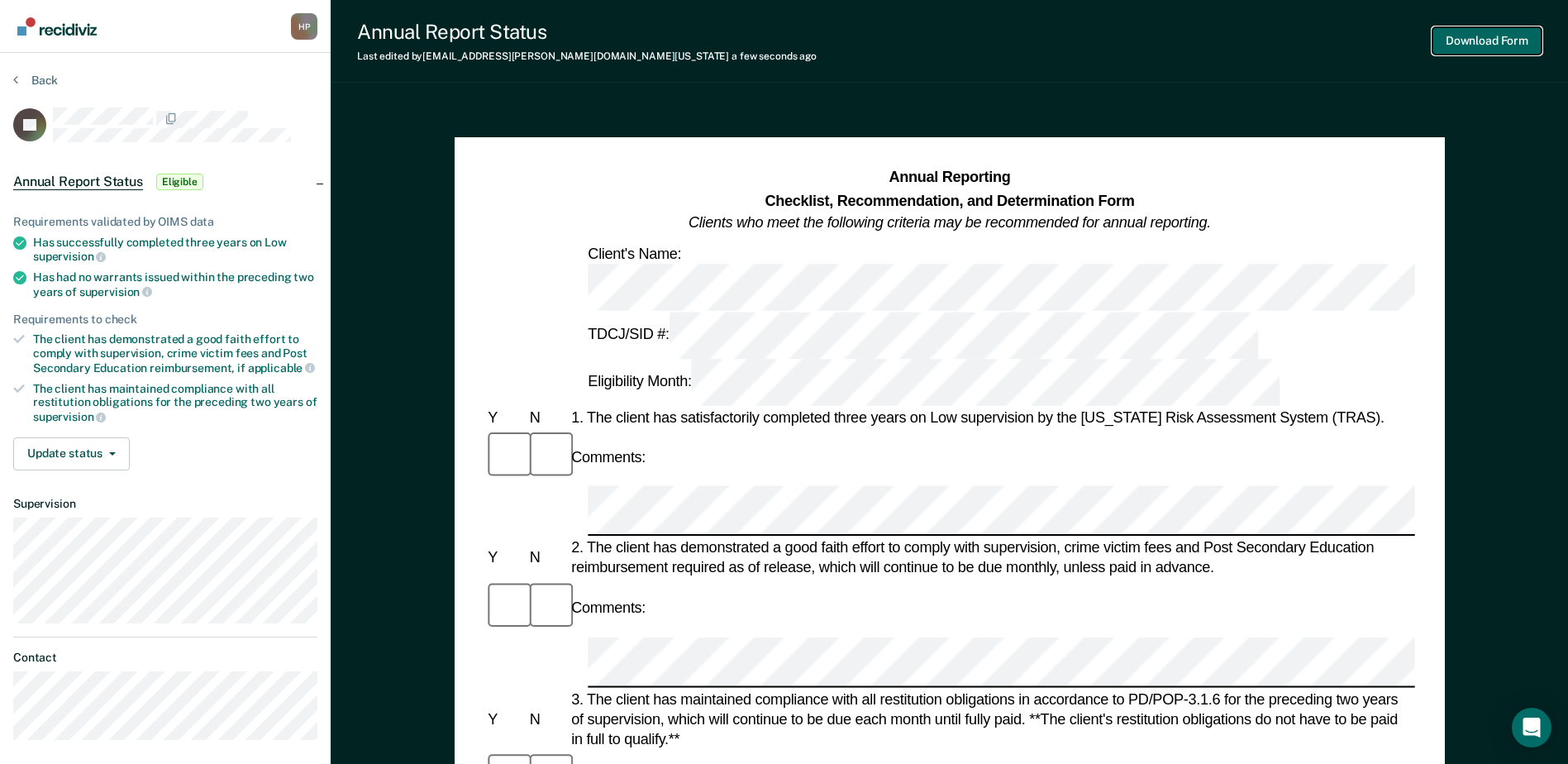
click at [1483, 41] on button "Download Form" at bounding box center [1487, 41] width 109 height 27
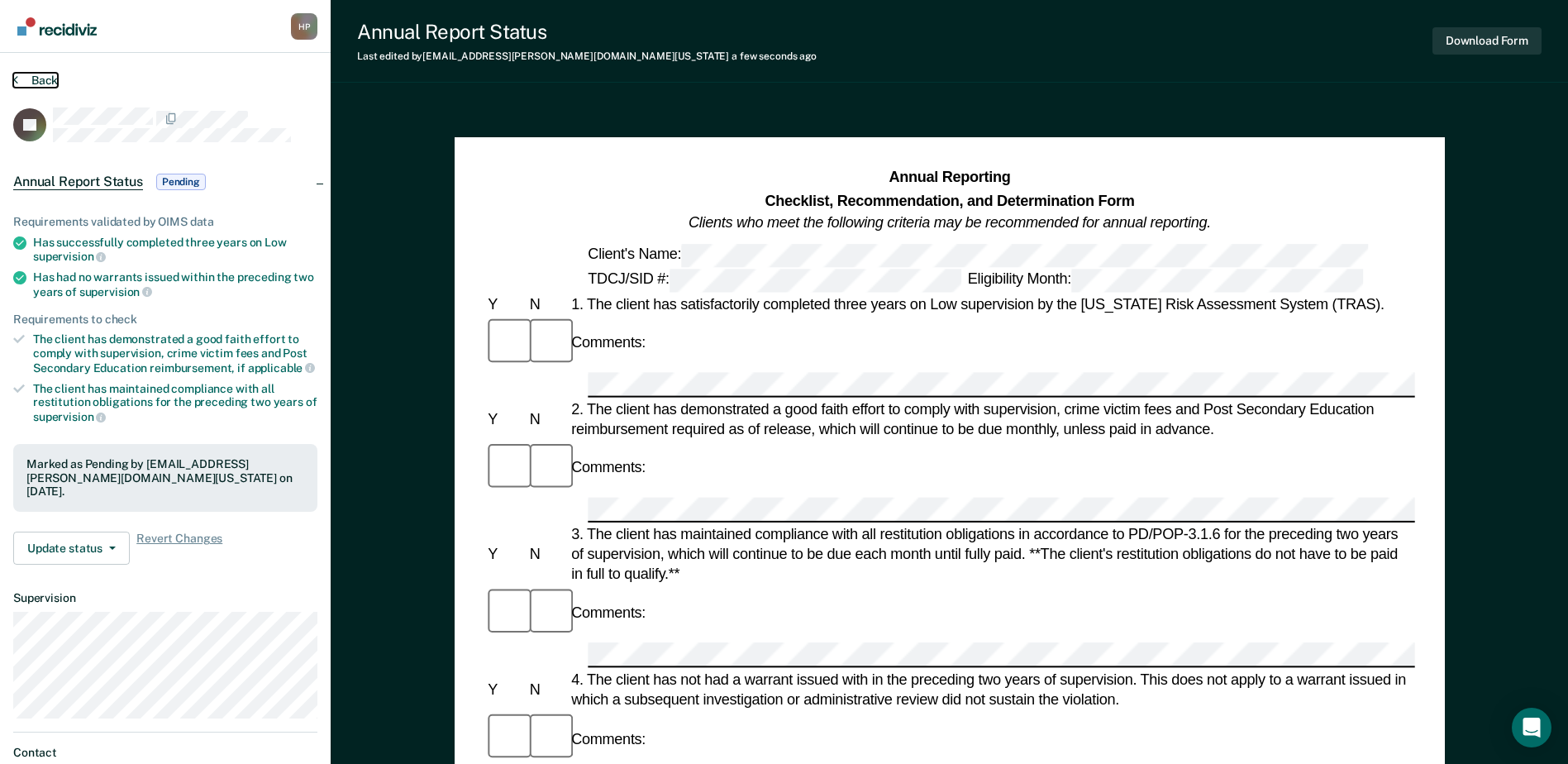
click at [36, 74] on button "Back" at bounding box center [35, 79] width 44 height 15
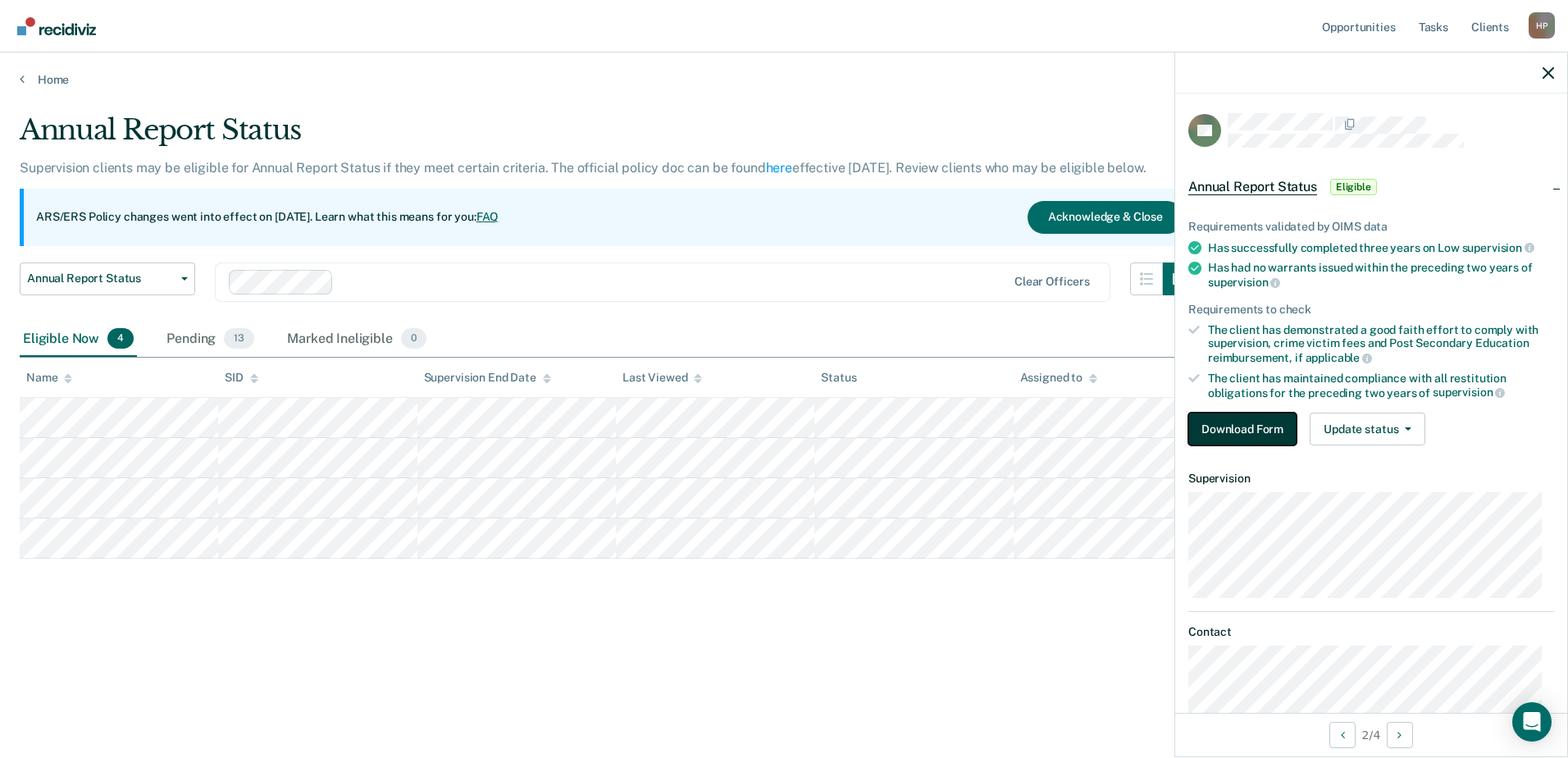
click at [1235, 423] on button "Download Form" at bounding box center [1243, 429] width 108 height 33
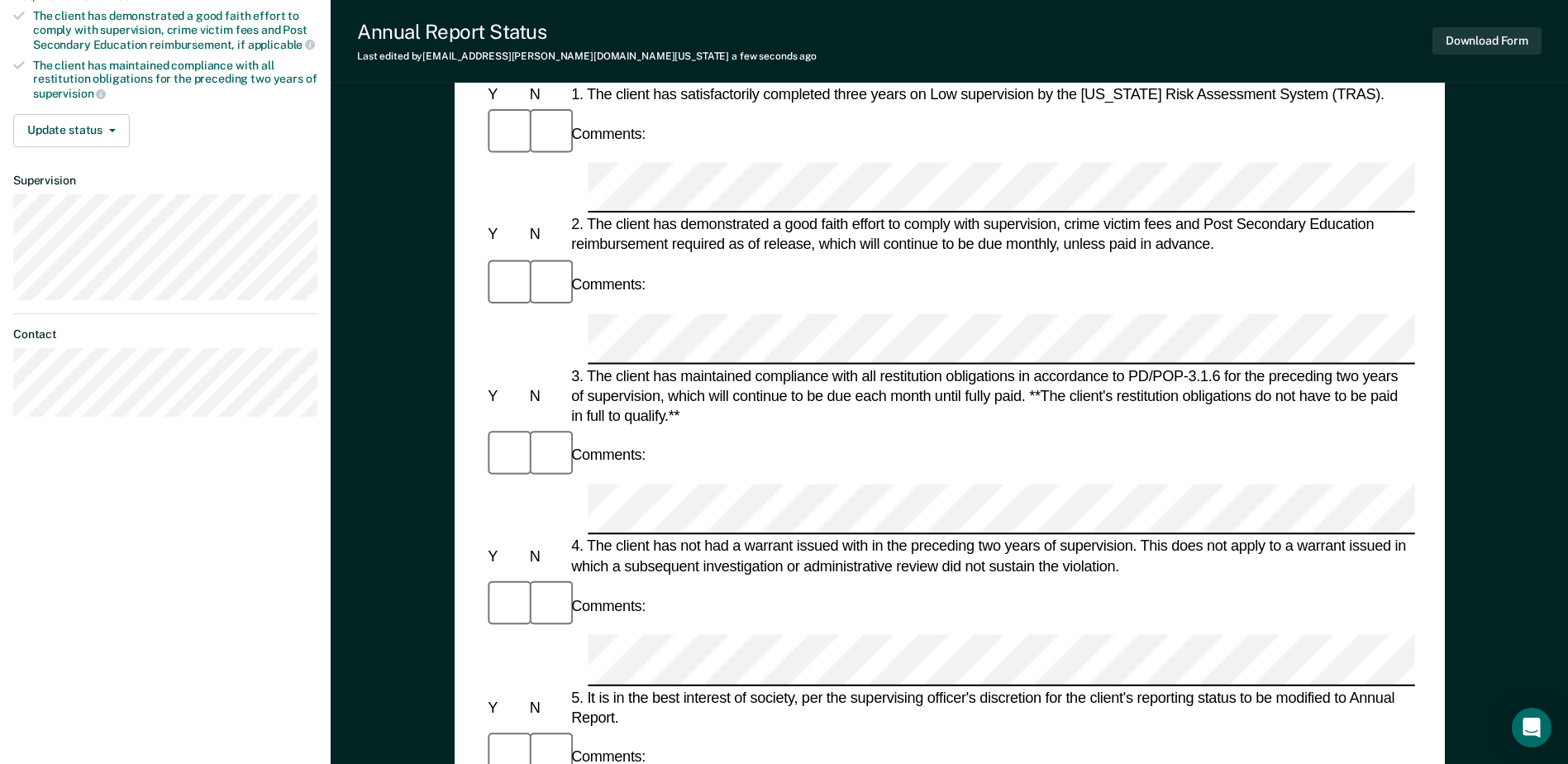
scroll to position [413, 0]
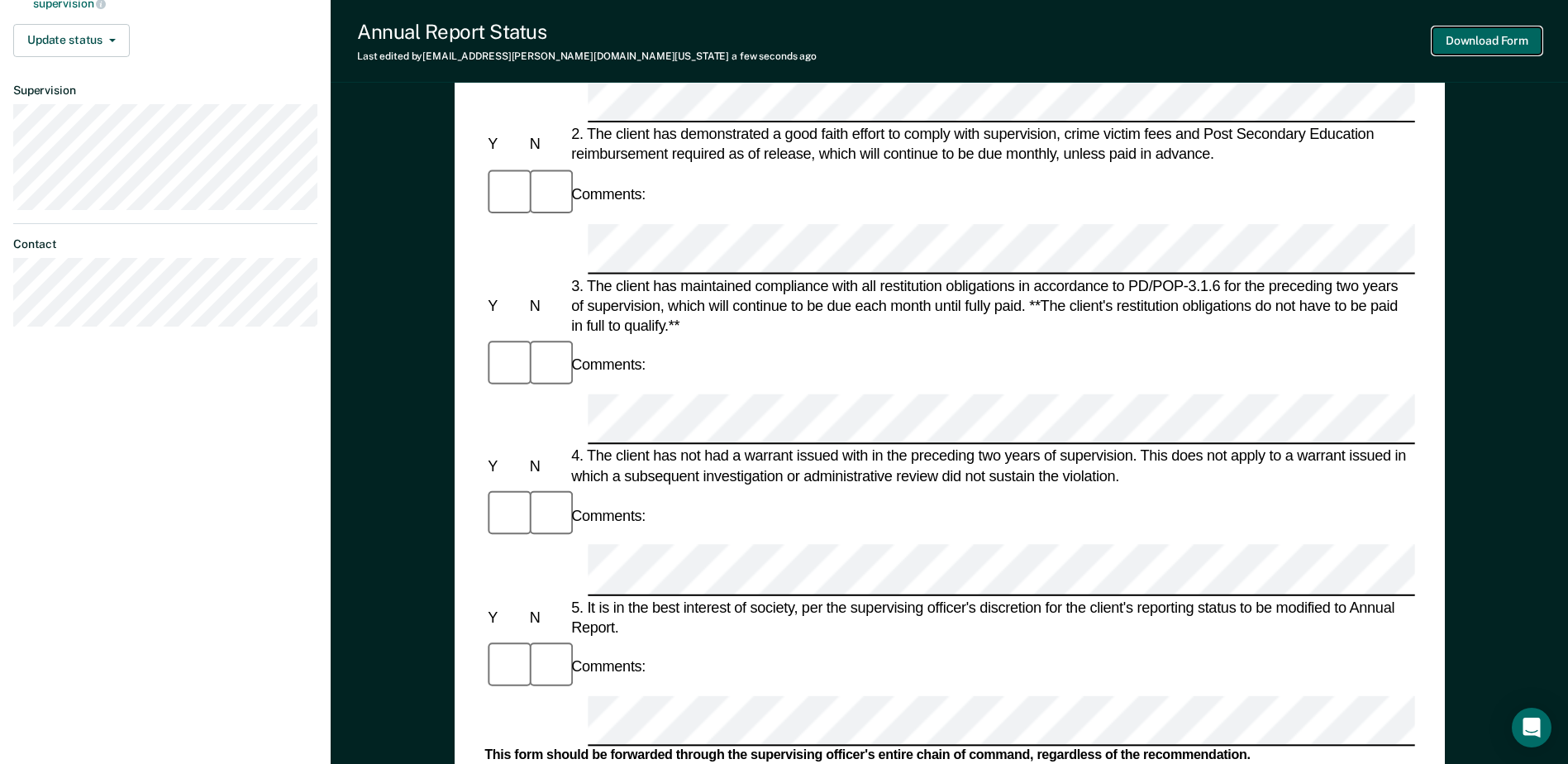
click at [1492, 36] on button "Download Form" at bounding box center [1487, 41] width 109 height 27
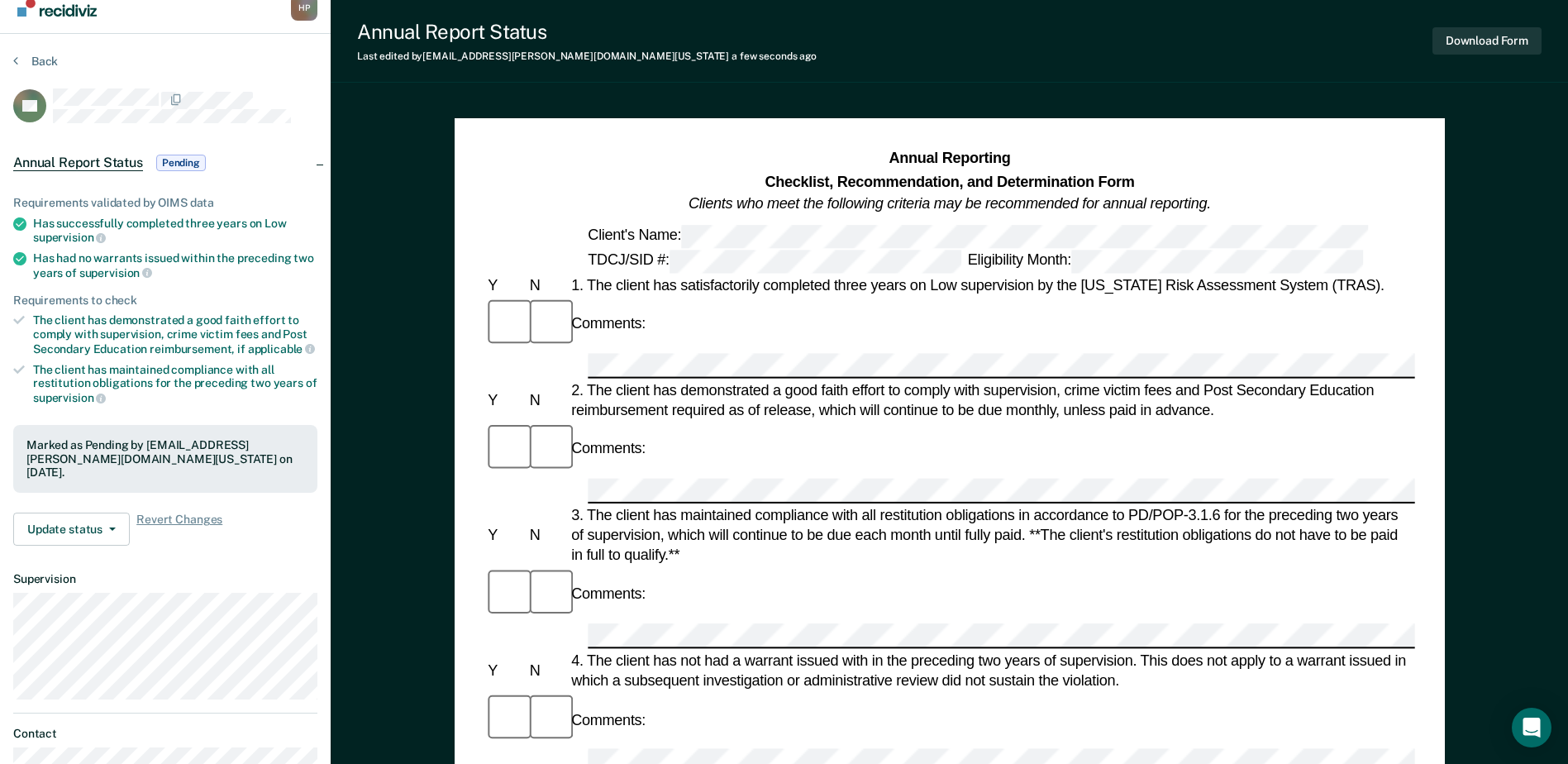
scroll to position [0, 0]
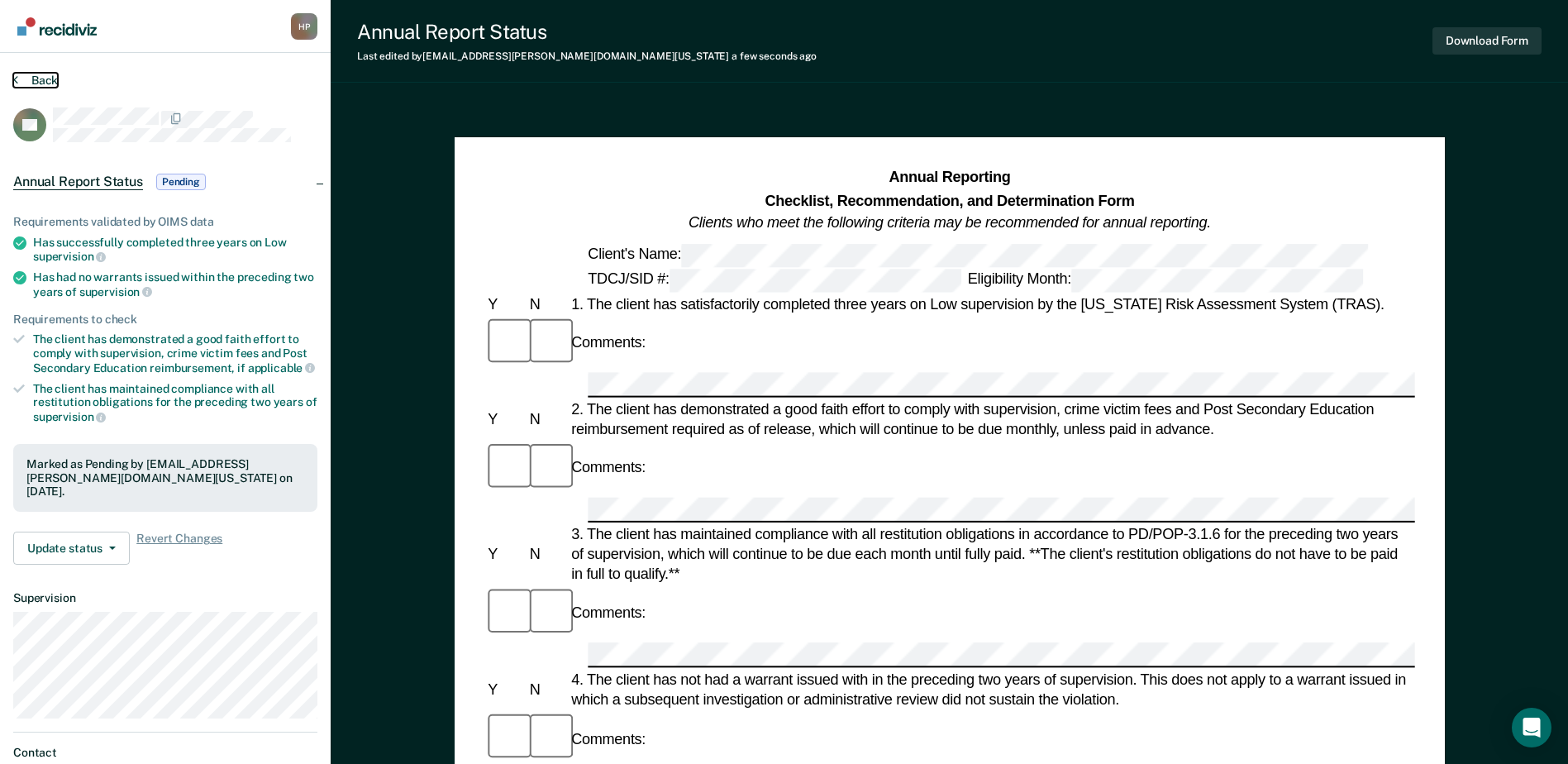
click at [50, 74] on button "Back" at bounding box center [35, 79] width 44 height 15
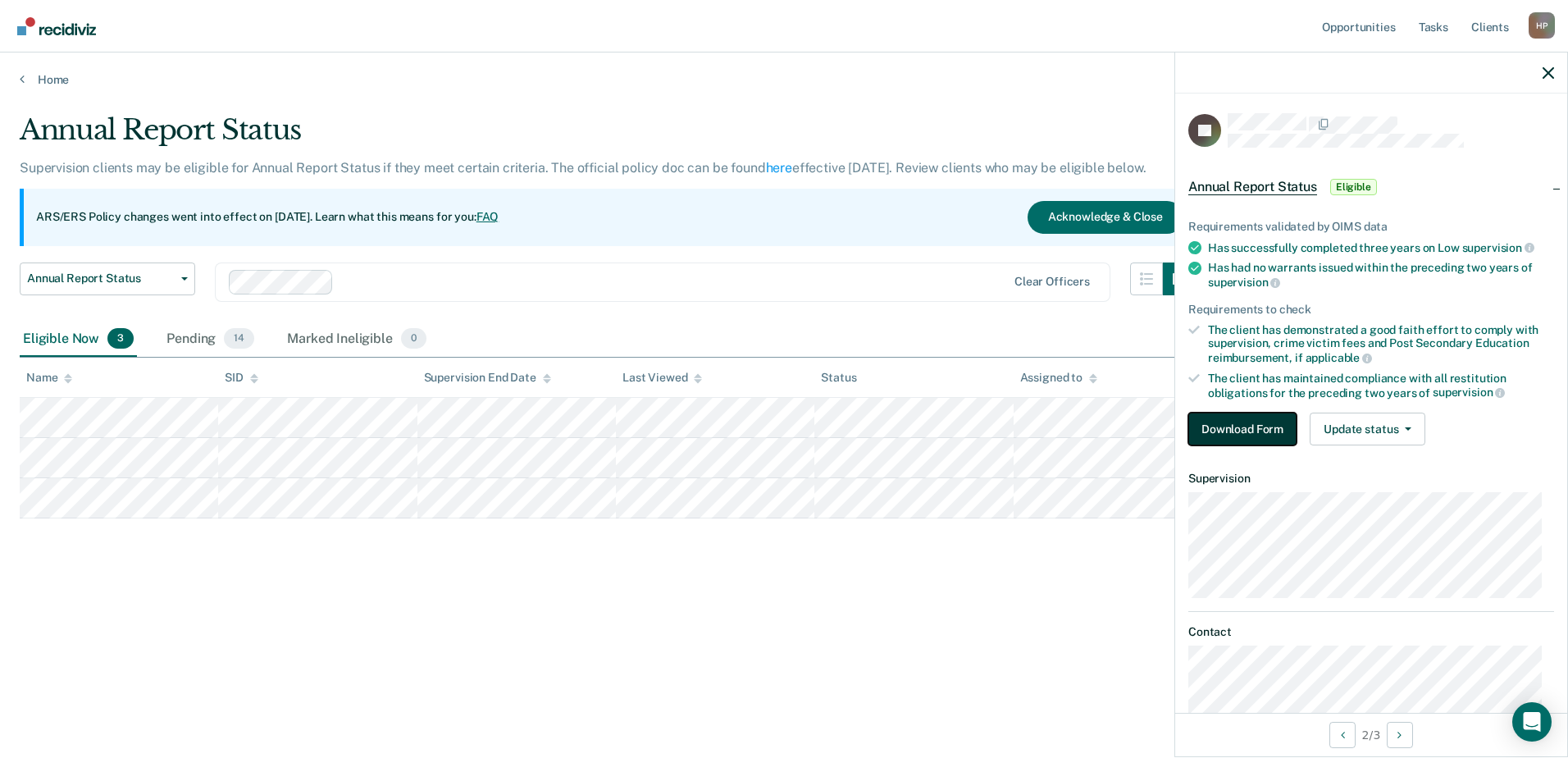
click at [1207, 426] on button "Download Form" at bounding box center [1243, 429] width 108 height 33
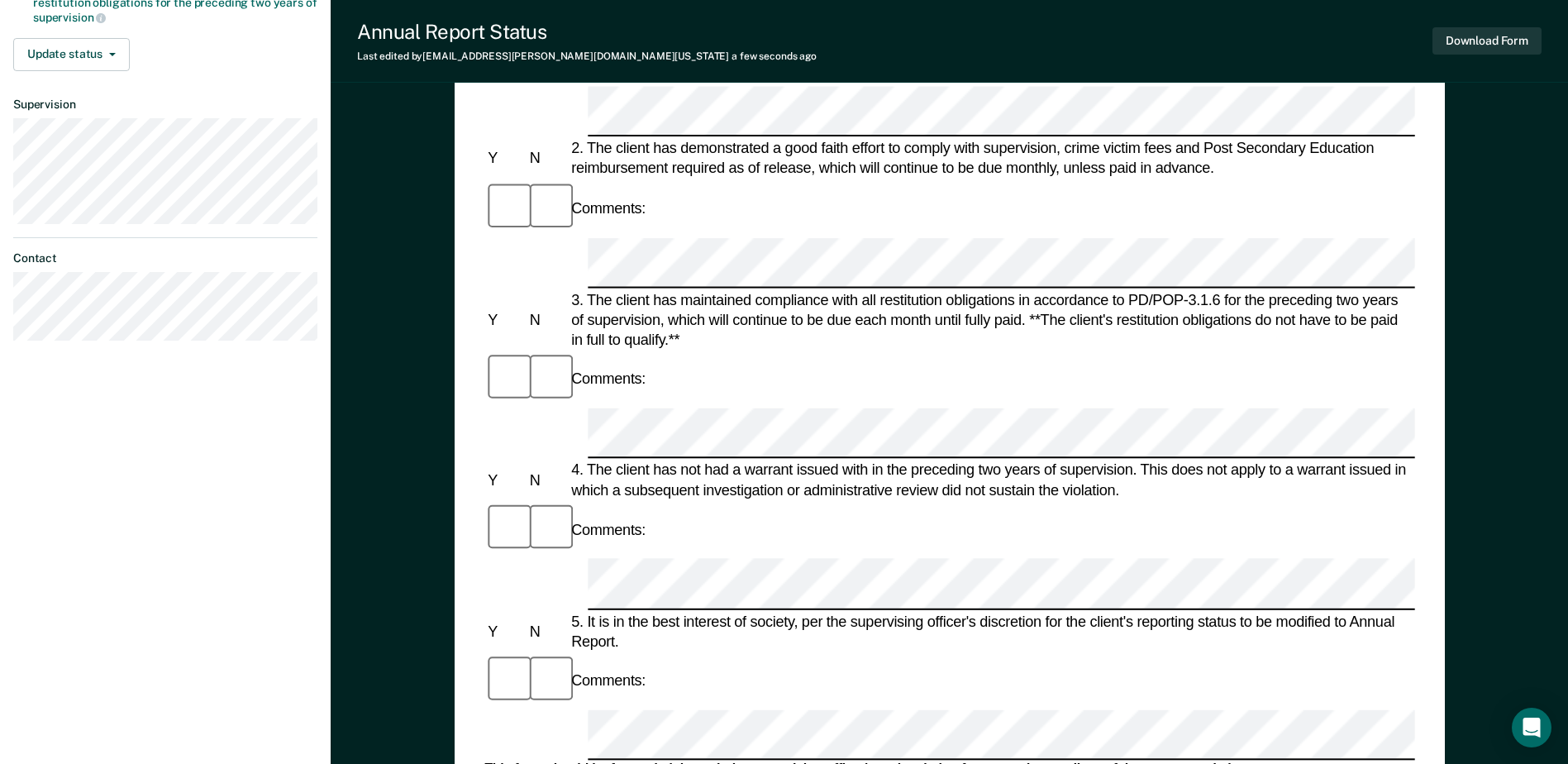
scroll to position [413, 0]
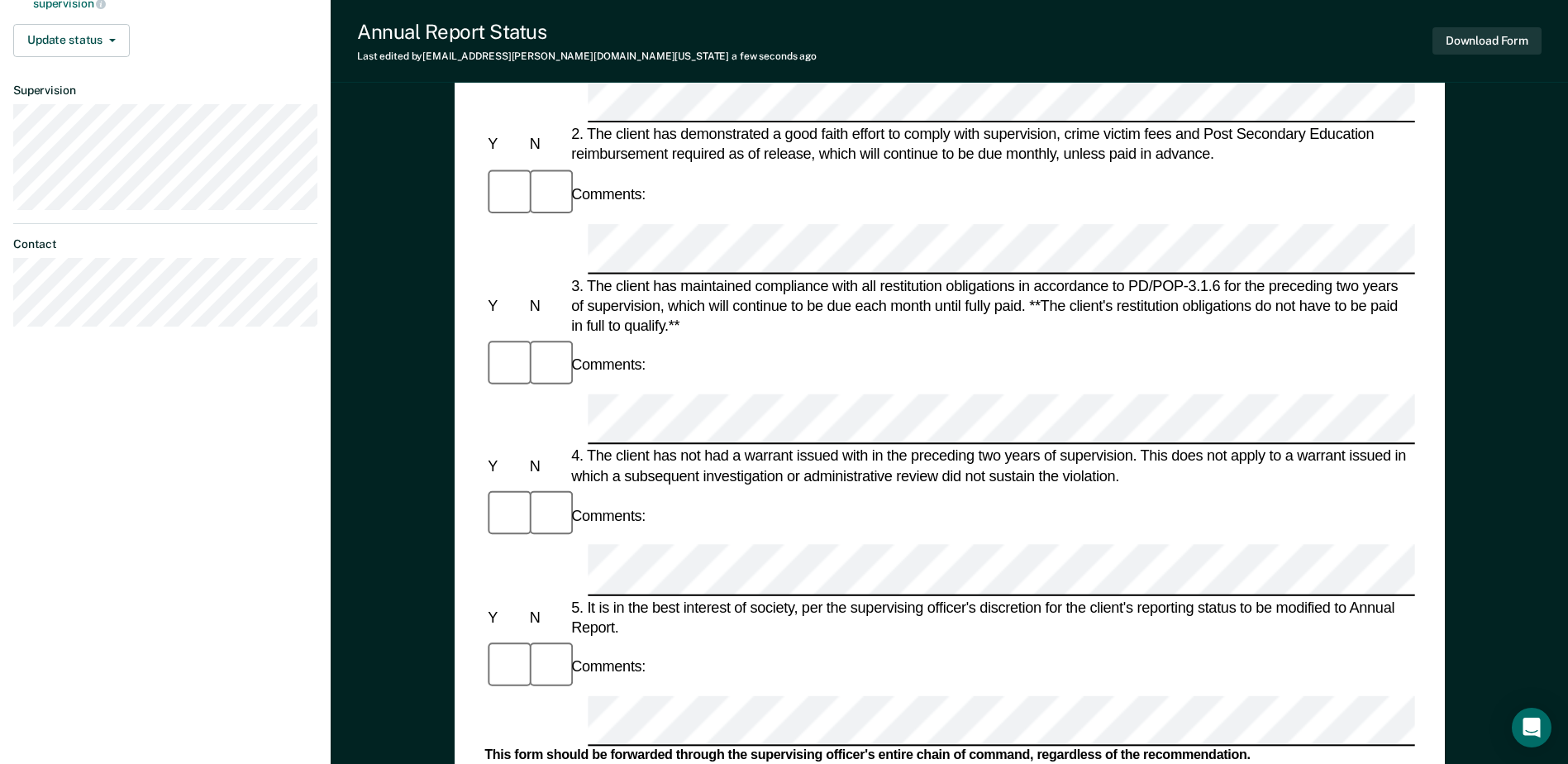
click at [1482, 21] on div "Download Form" at bounding box center [1487, 40] width 109 height 42
click at [1481, 36] on button "Download Form" at bounding box center [1487, 41] width 109 height 27
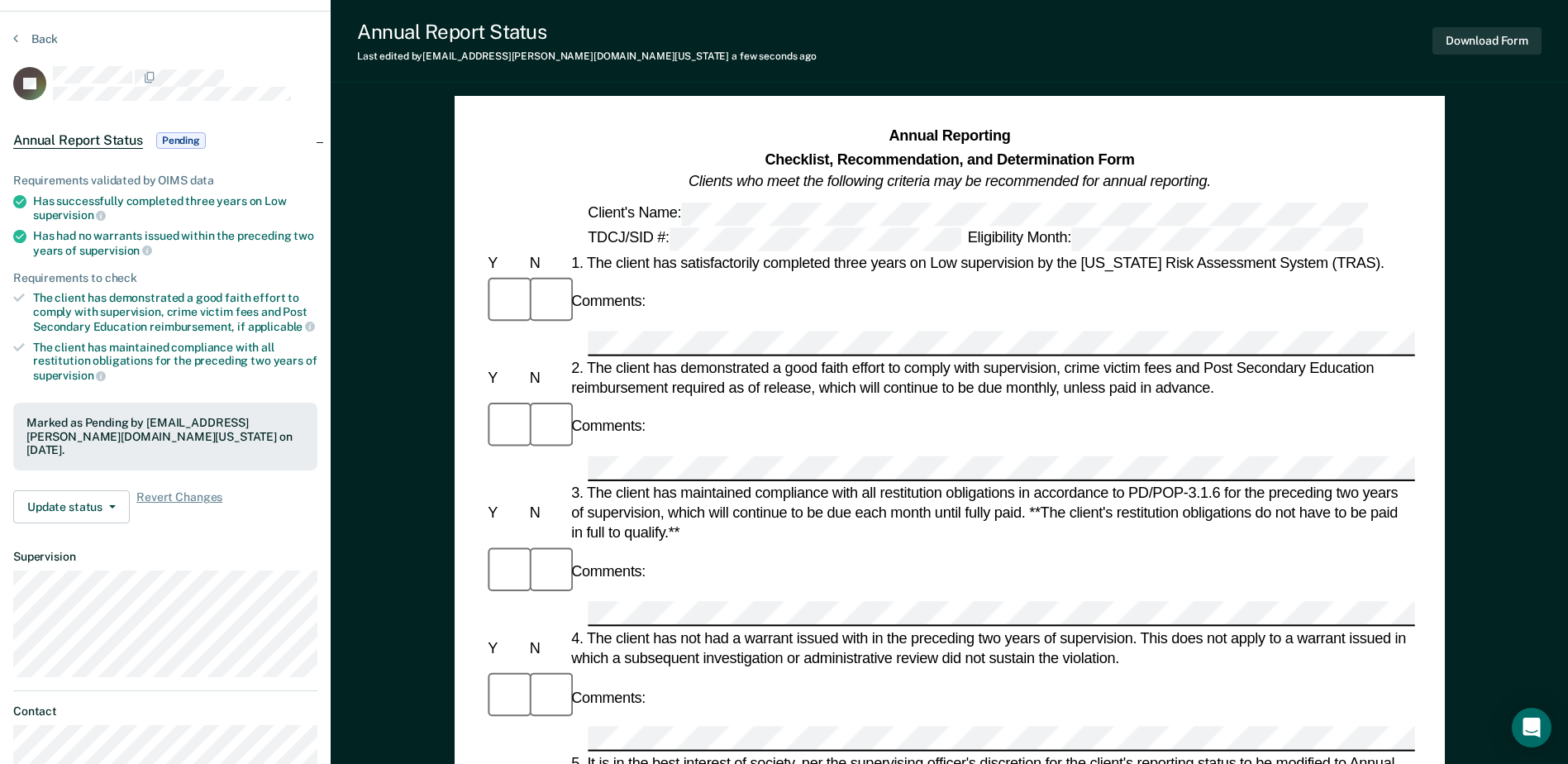
scroll to position [0, 0]
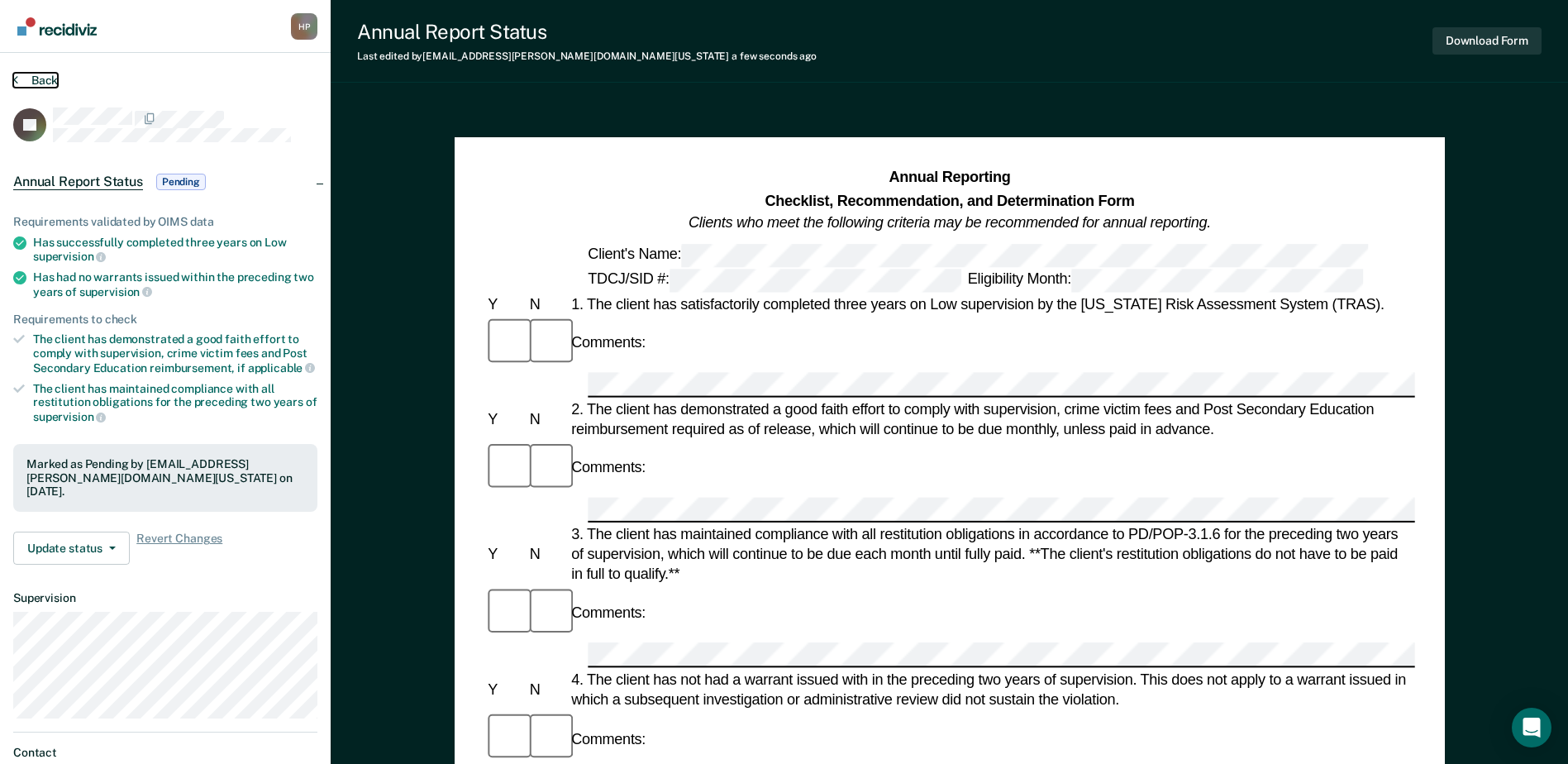
click at [48, 78] on button "Back" at bounding box center [35, 79] width 44 height 15
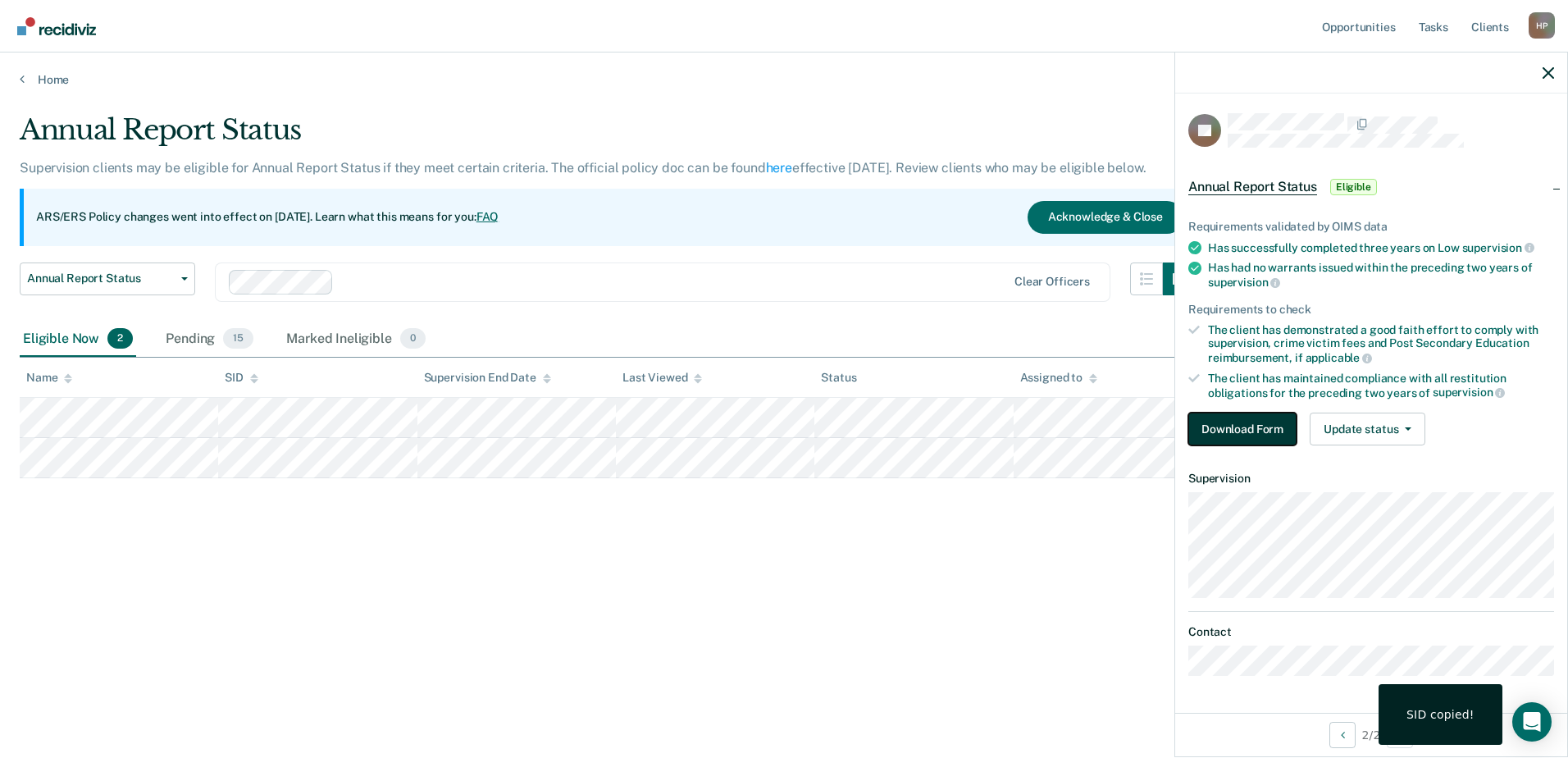
click at [1216, 423] on button "Download Form" at bounding box center [1243, 429] width 108 height 33
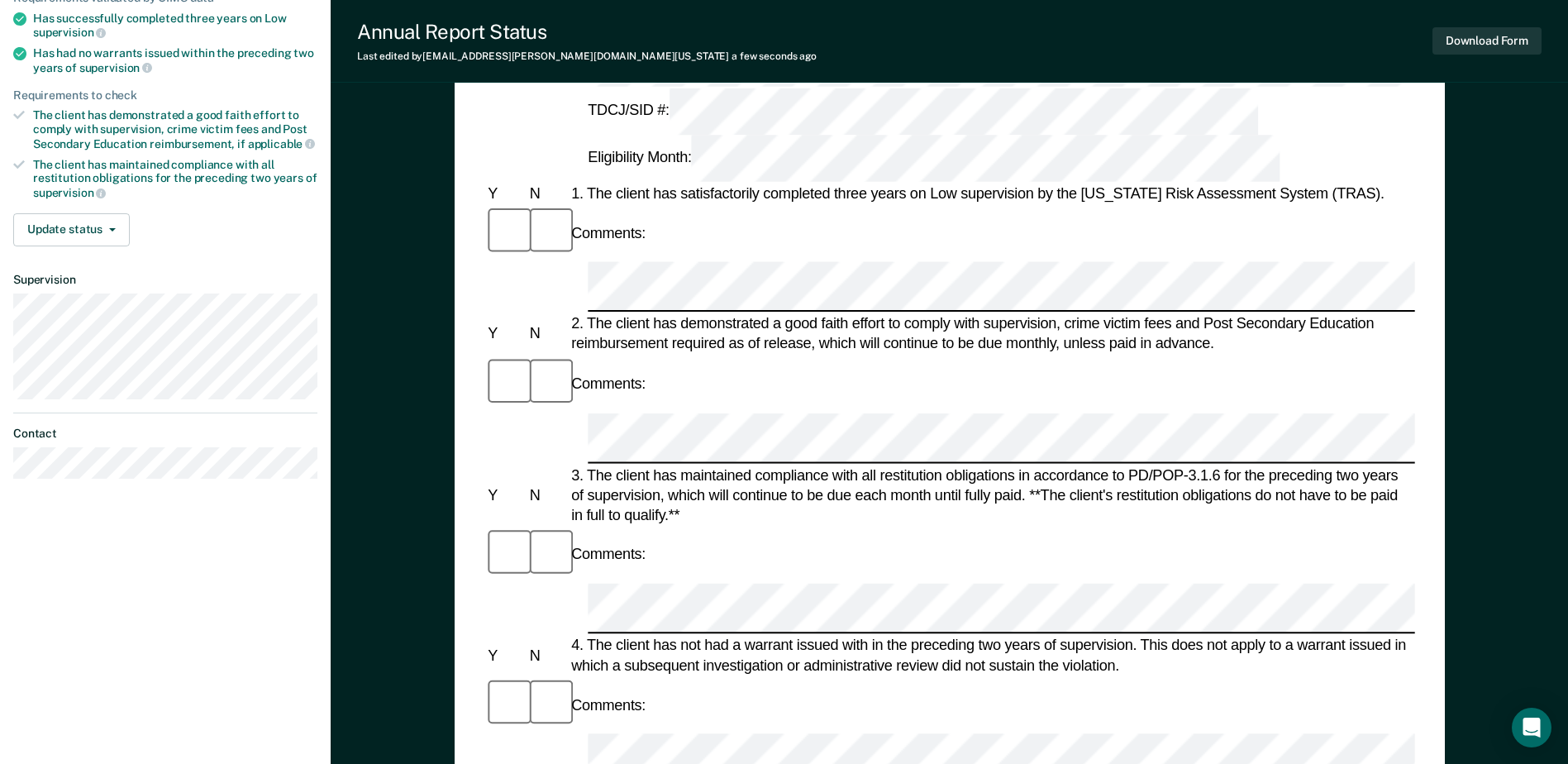
scroll to position [248, 0]
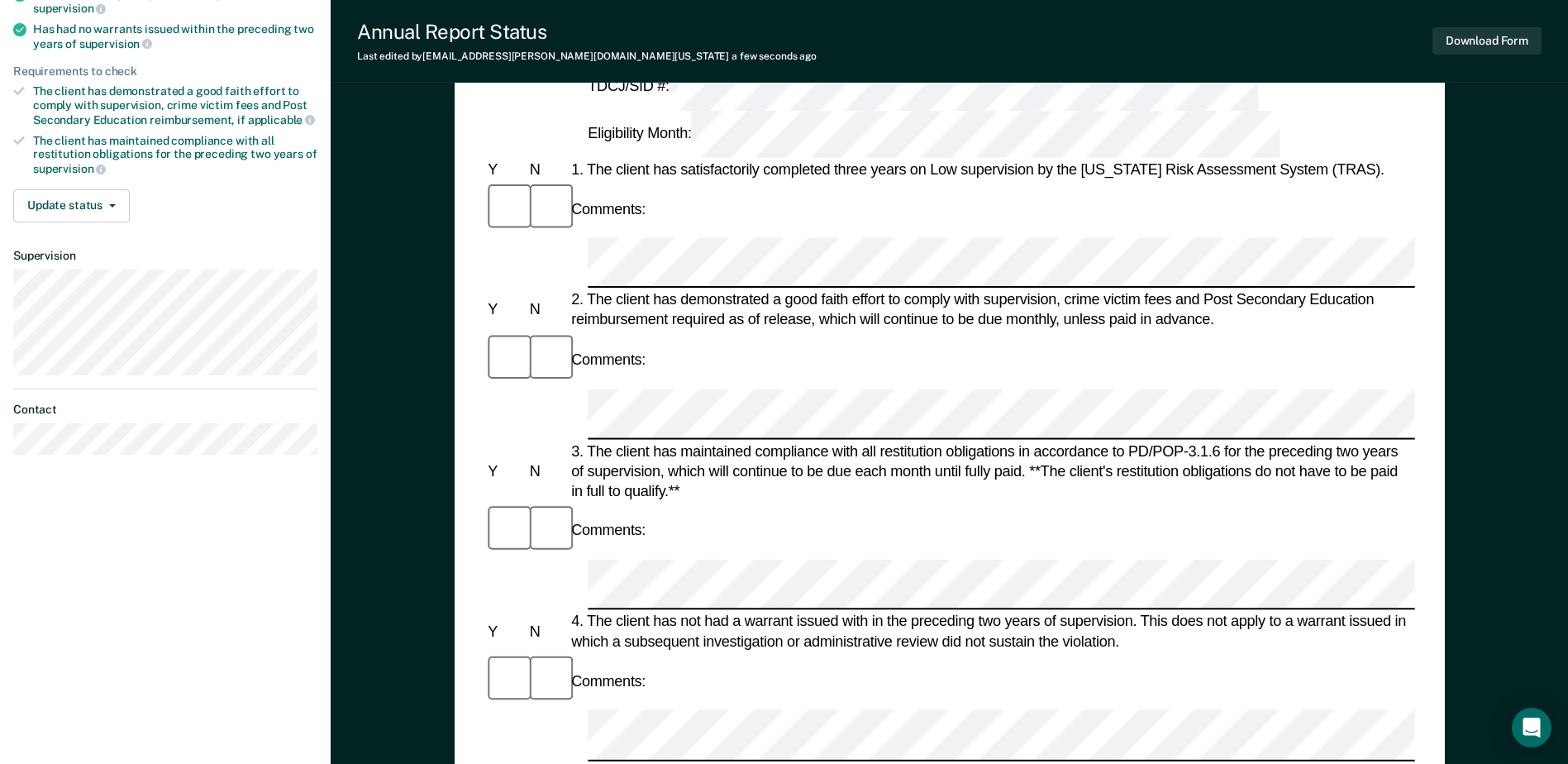
click at [1465, 35] on button "Download Form" at bounding box center [1487, 41] width 109 height 27
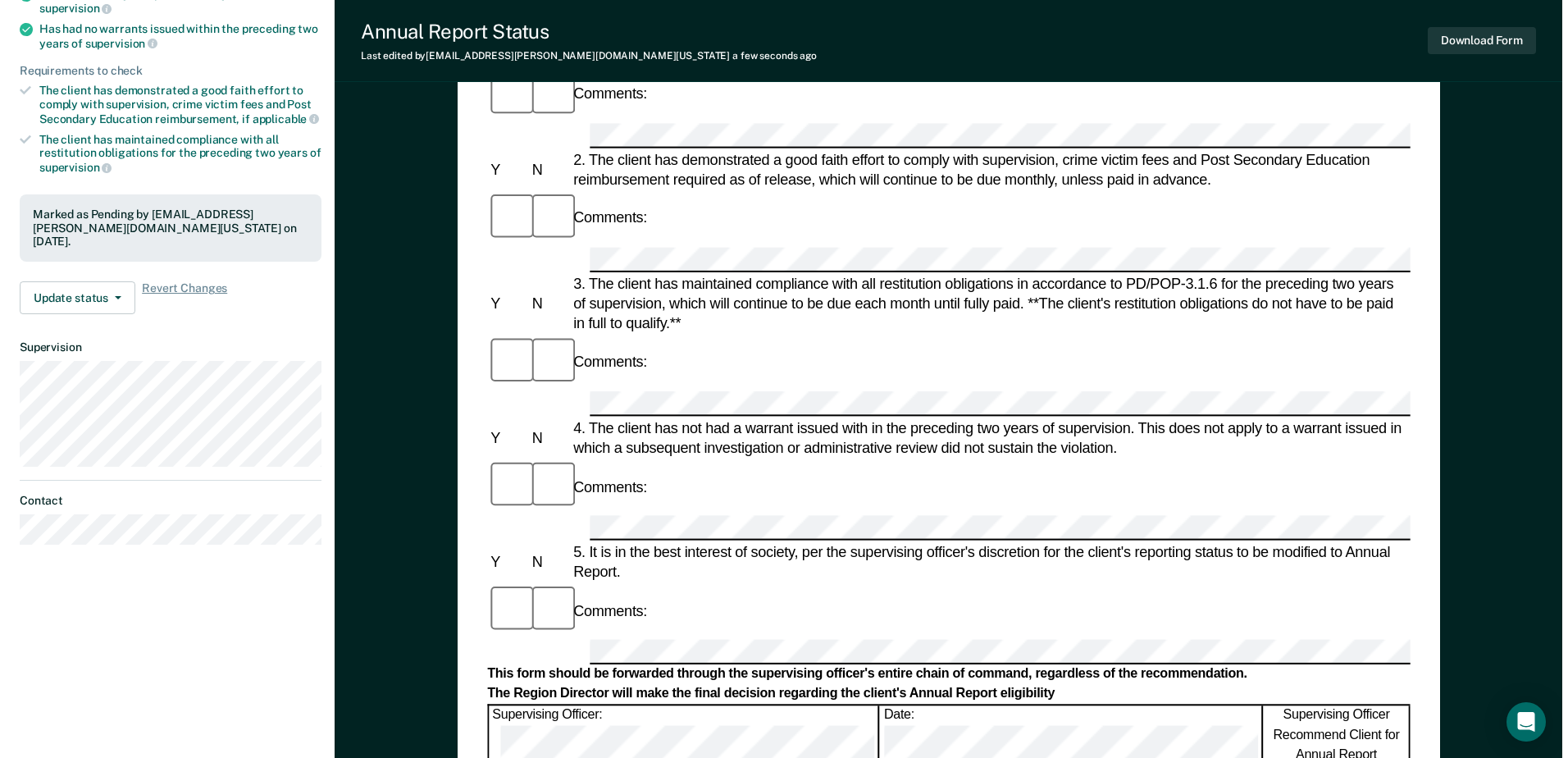
scroll to position [0, 0]
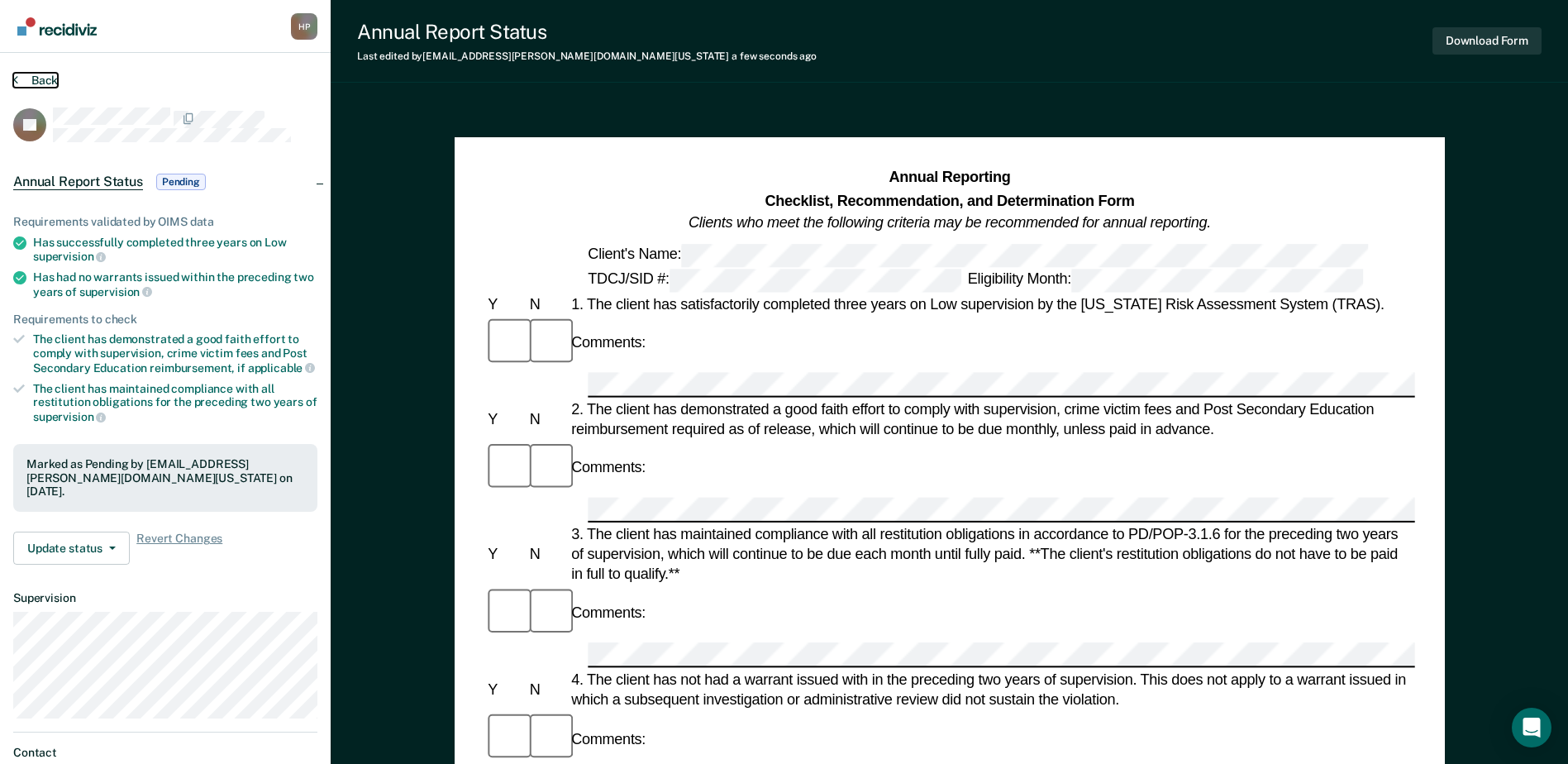
click at [49, 78] on button "Back" at bounding box center [35, 79] width 44 height 15
